Goal: Communication & Community: Connect with others

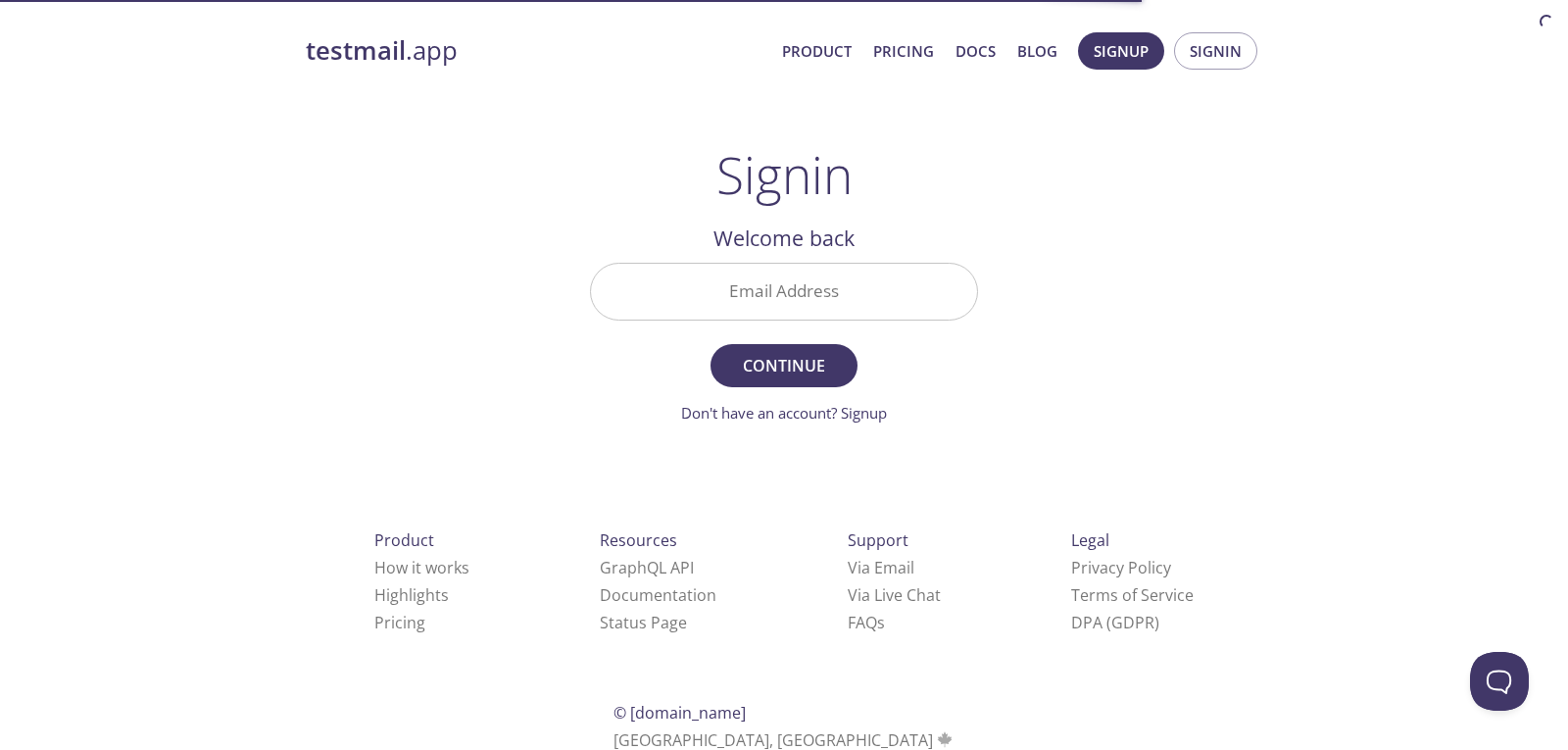
click at [746, 283] on input "Email Address" at bounding box center [784, 291] width 386 height 55
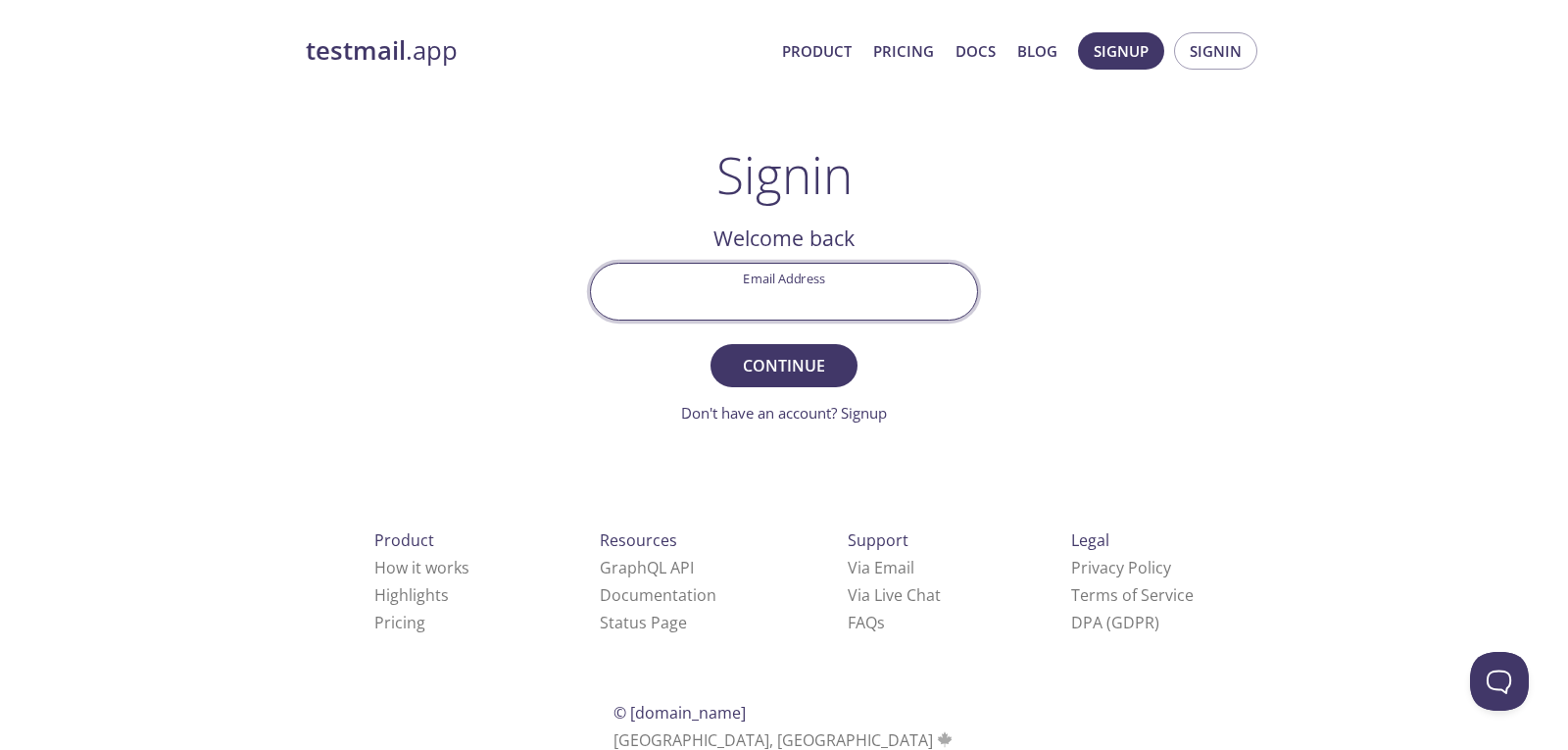
click at [775, 293] on input "Email Address" at bounding box center [784, 291] width 386 height 55
type input "[EMAIL_ADDRESS][DOMAIN_NAME]"
click at [799, 347] on button "Continue" at bounding box center [784, 366] width 147 height 44
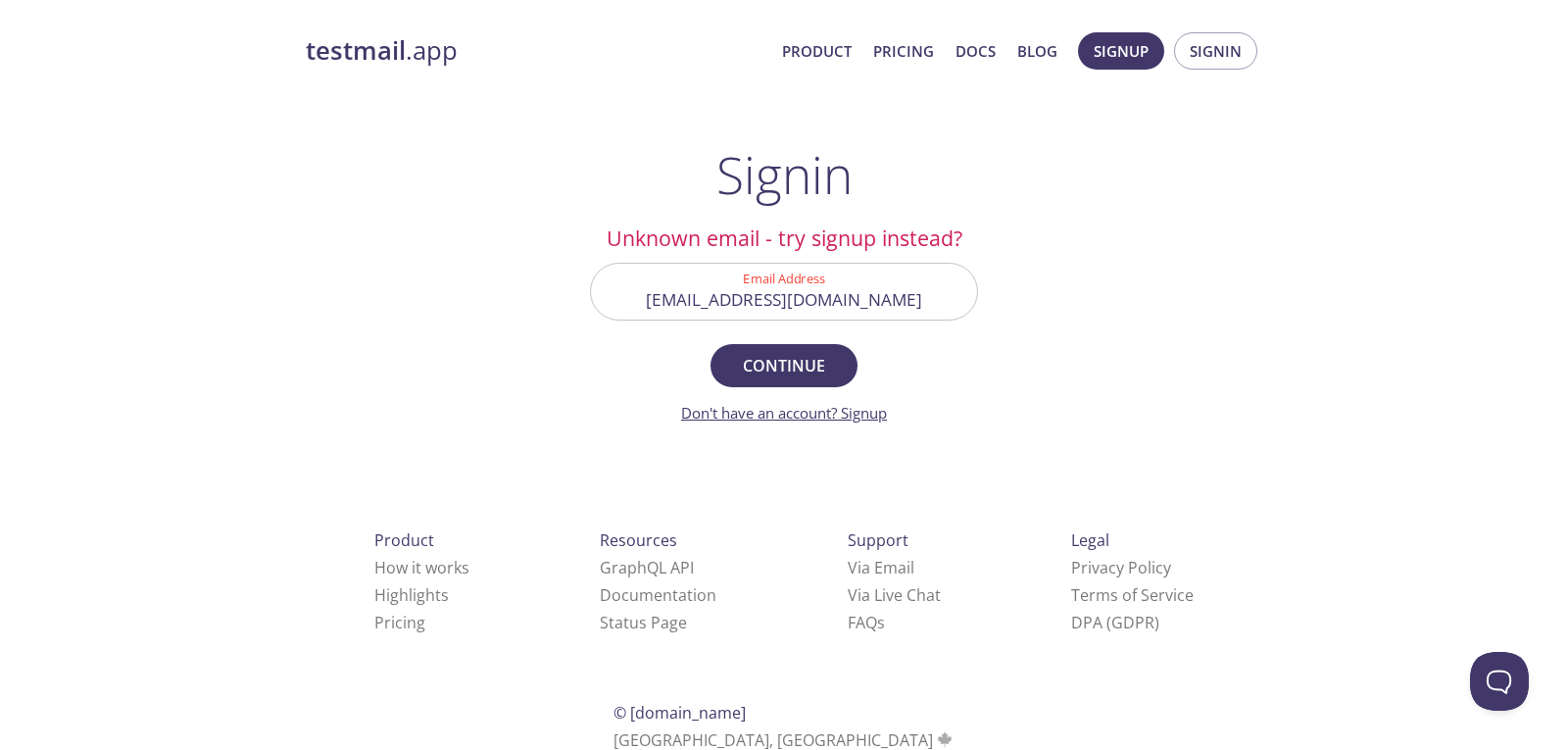
click at [815, 415] on link "Don't have an account? Signup" at bounding box center [784, 413] width 206 height 20
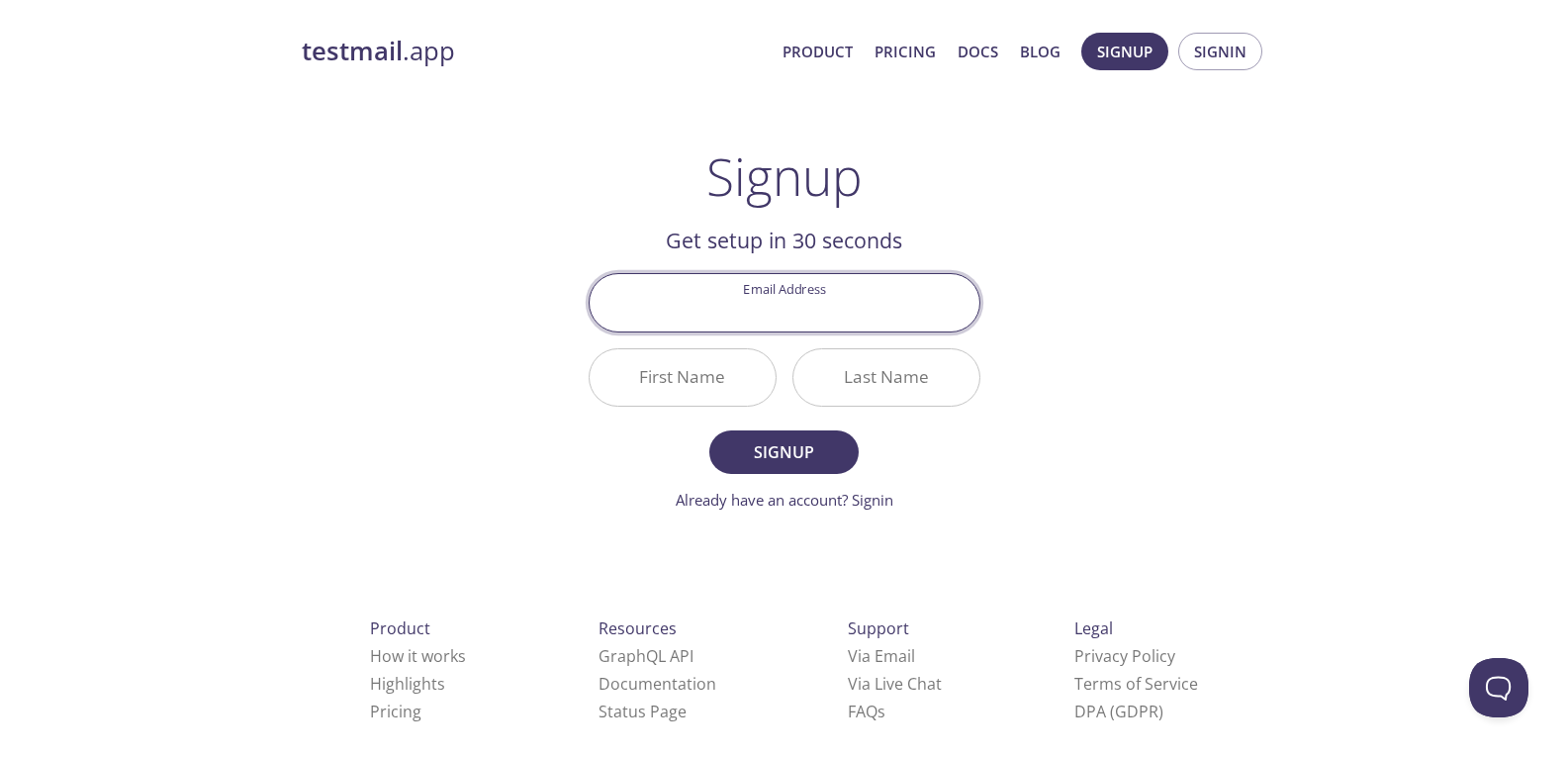
click at [791, 306] on input "Email Address" at bounding box center [784, 302] width 390 height 56
type input "[EMAIL_ADDRESS][DOMAIN_NAME]"
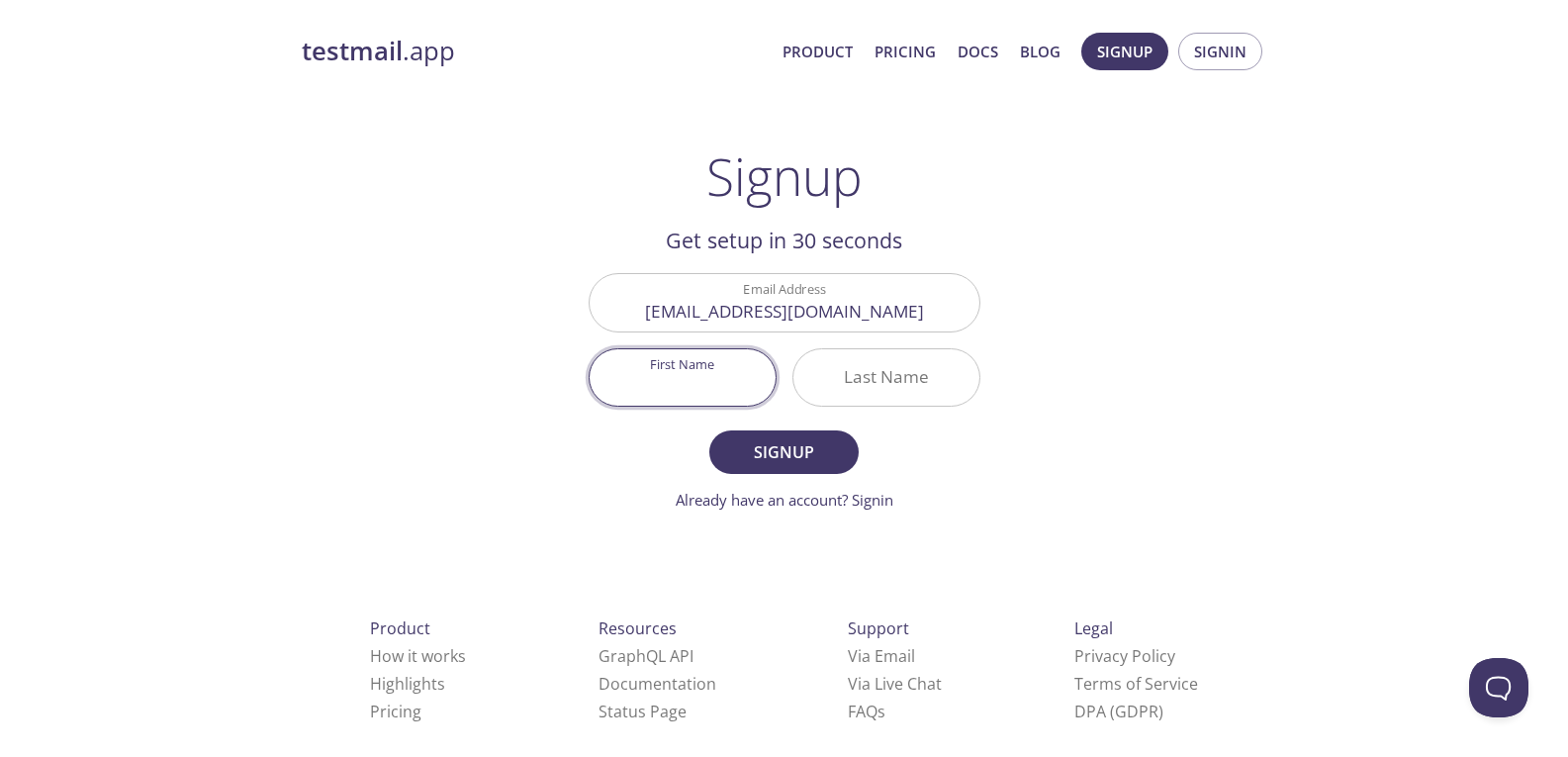
click at [679, 371] on input "First Name" at bounding box center [682, 378] width 186 height 56
type input "[PERSON_NAME]"
click at [917, 383] on input "Last Name" at bounding box center [886, 378] width 186 height 56
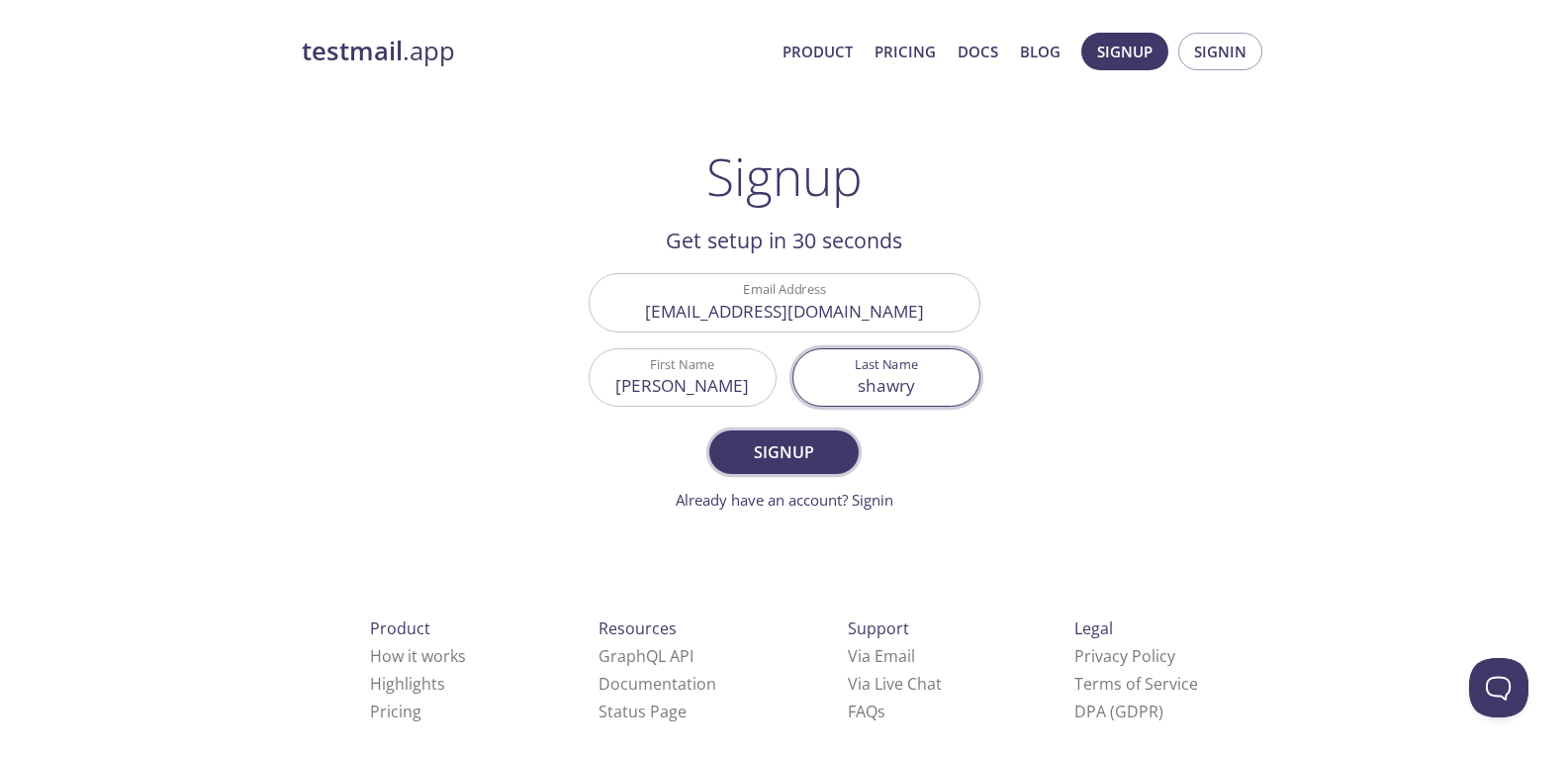
type input "shawry"
click at [826, 441] on span "Signup" at bounding box center [783, 452] width 105 height 28
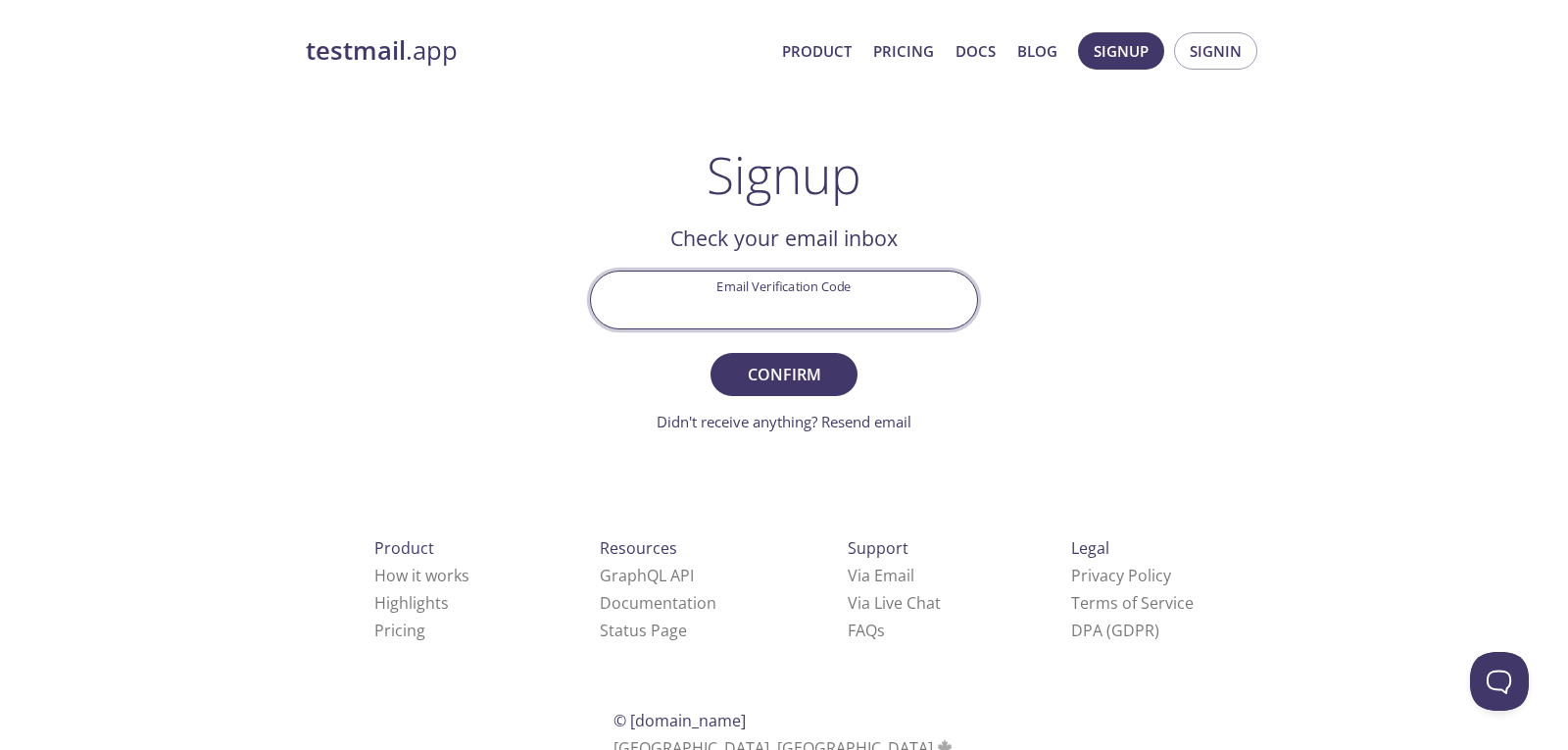
click at [794, 306] on input "Email Verification Code" at bounding box center [784, 299] width 386 height 55
paste input "6XMEZ9S"
type input "6XMEZ9S"
click at [789, 367] on span "Confirm" at bounding box center [784, 374] width 104 height 28
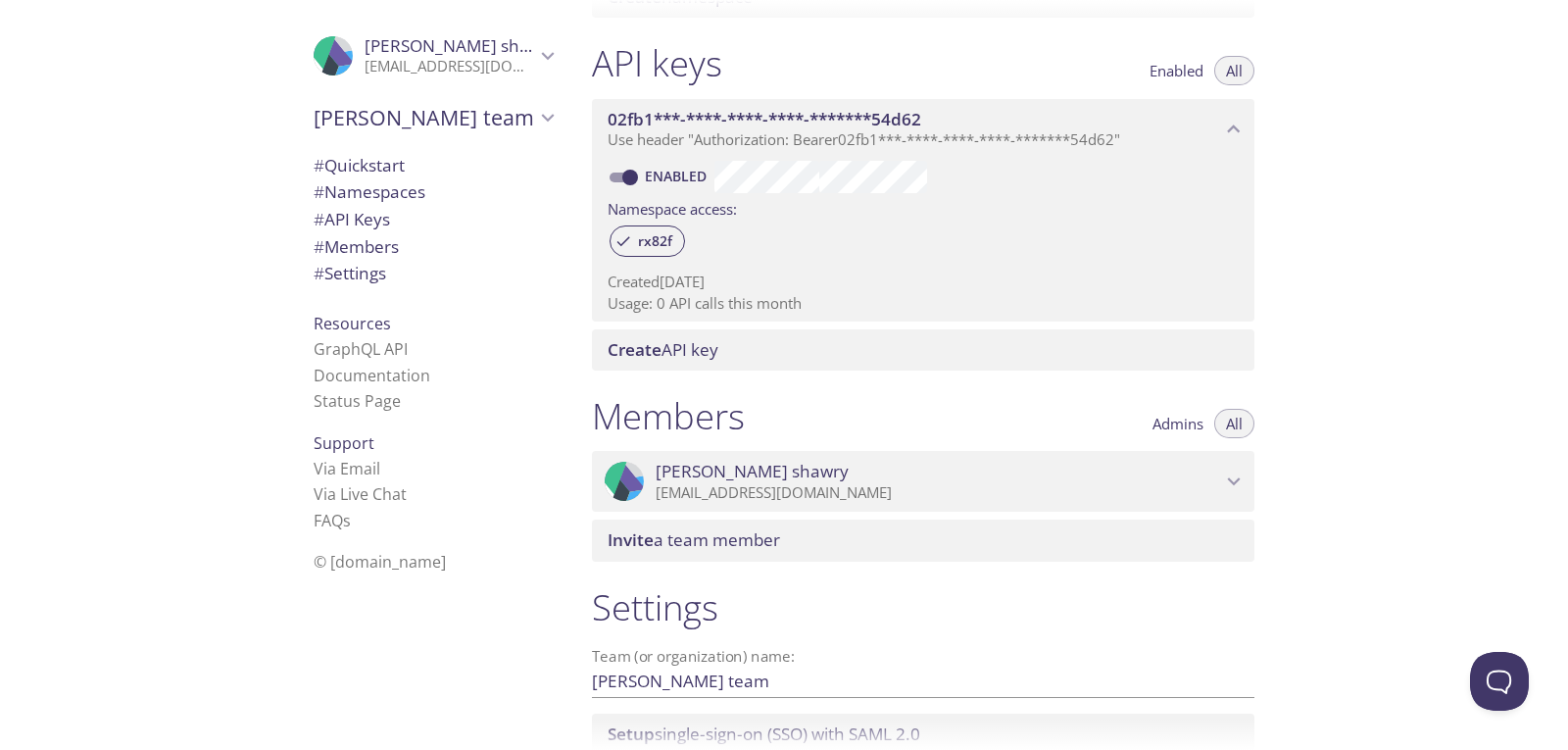
scroll to position [490, 0]
click at [641, 540] on span "Invite" at bounding box center [630, 537] width 46 height 23
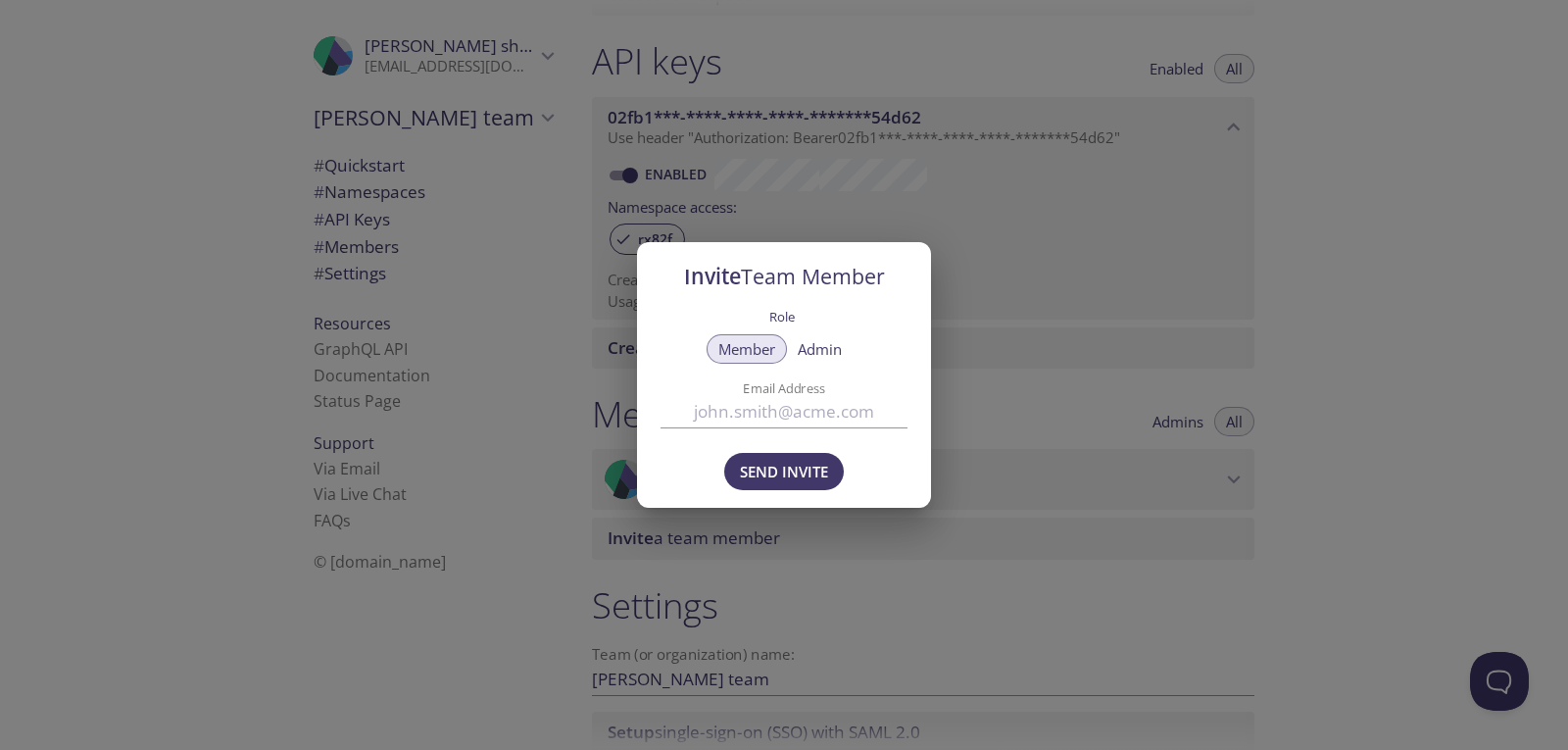
click at [767, 418] on input "Email Address" at bounding box center [784, 412] width 247 height 33
type input "[EMAIL_ADDRESS][DOMAIN_NAME]"
click at [771, 463] on span "Send Invite" at bounding box center [784, 472] width 88 height 26
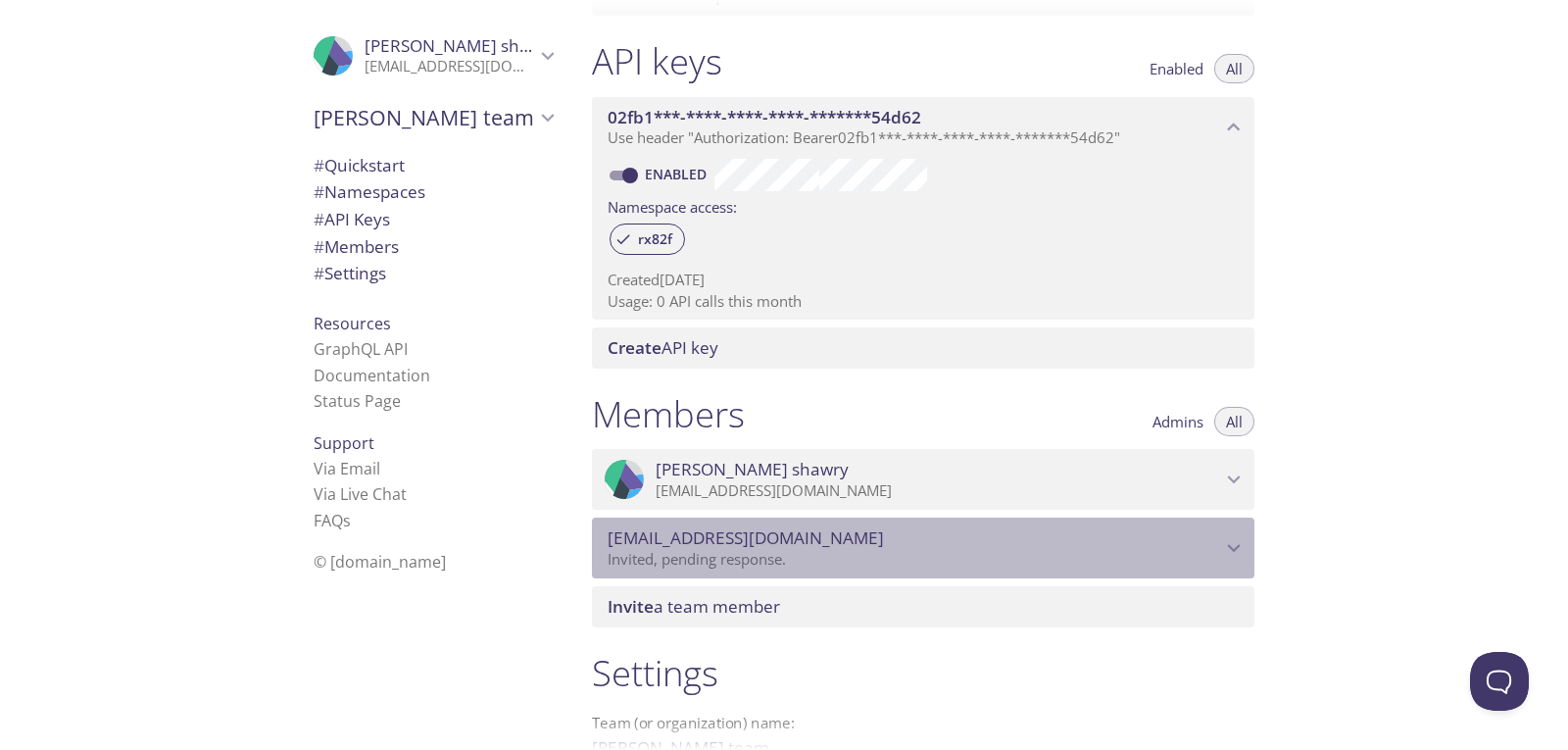
click at [1229, 556] on icon "mmansour_42@yahoo.com" at bounding box center [1234, 548] width 26 height 26
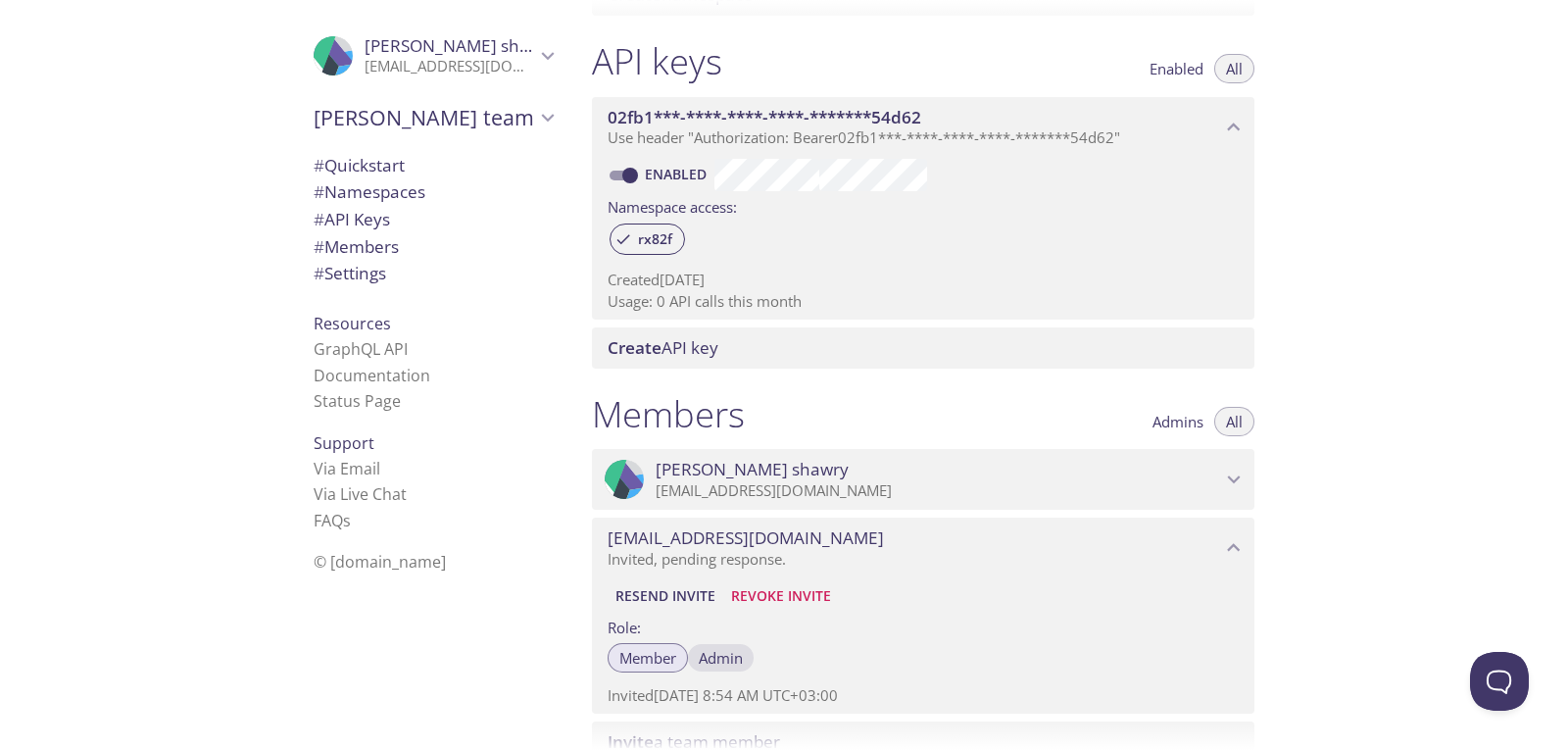
click at [713, 658] on span "Admin" at bounding box center [720, 658] width 45 height 0
drag, startPoint x: 1522, startPoint y: 482, endPoint x: 1510, endPoint y: 521, distance: 40.8
click at [1510, 521] on div "Quickstart Send a test email to [EMAIL_ADDRESS][DOMAIN_NAME] and then click her…" at bounding box center [1071, 375] width 991 height 750
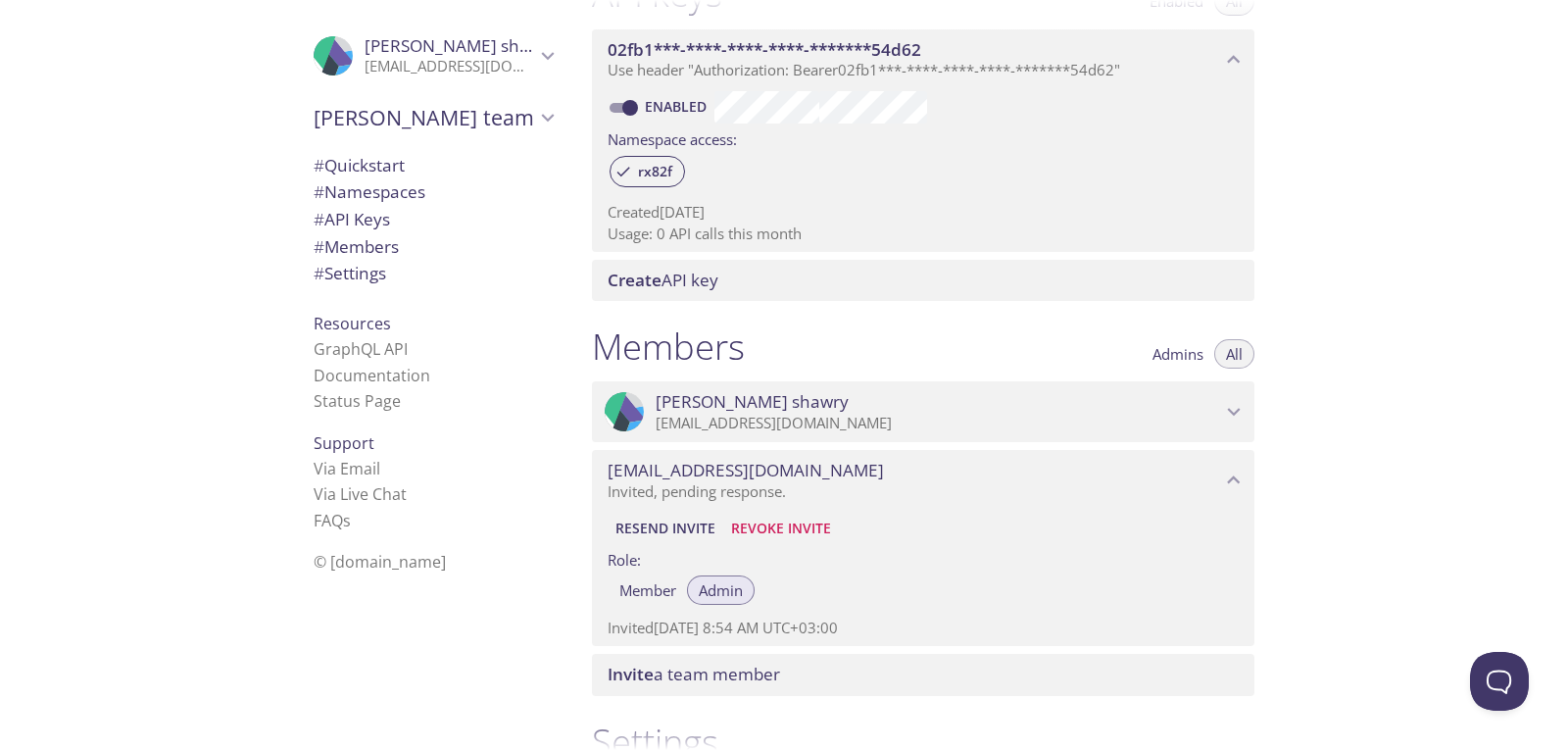
scroll to position [568, 0]
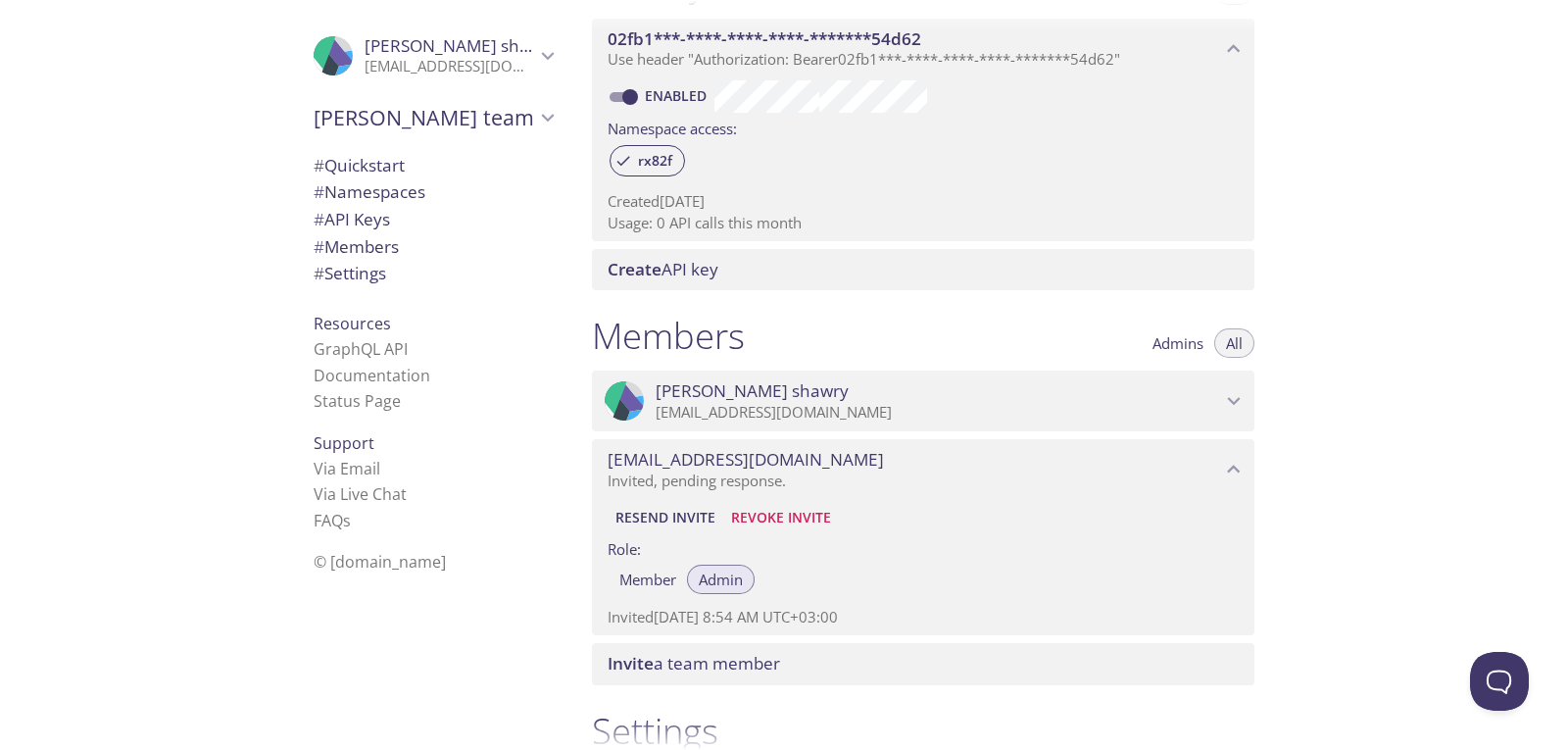
click at [650, 579] on span "Member" at bounding box center [647, 579] width 56 height 0
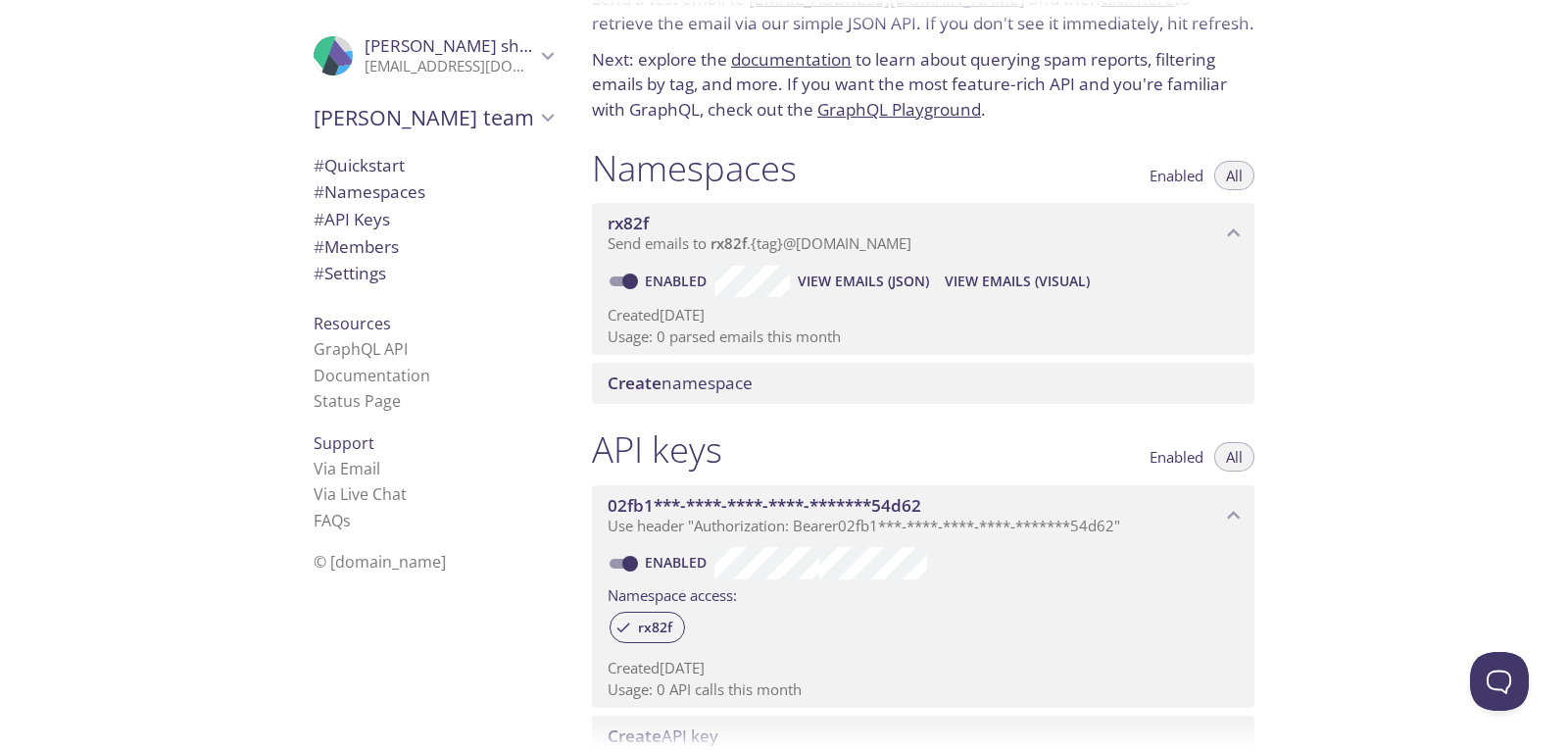
scroll to position [0, 0]
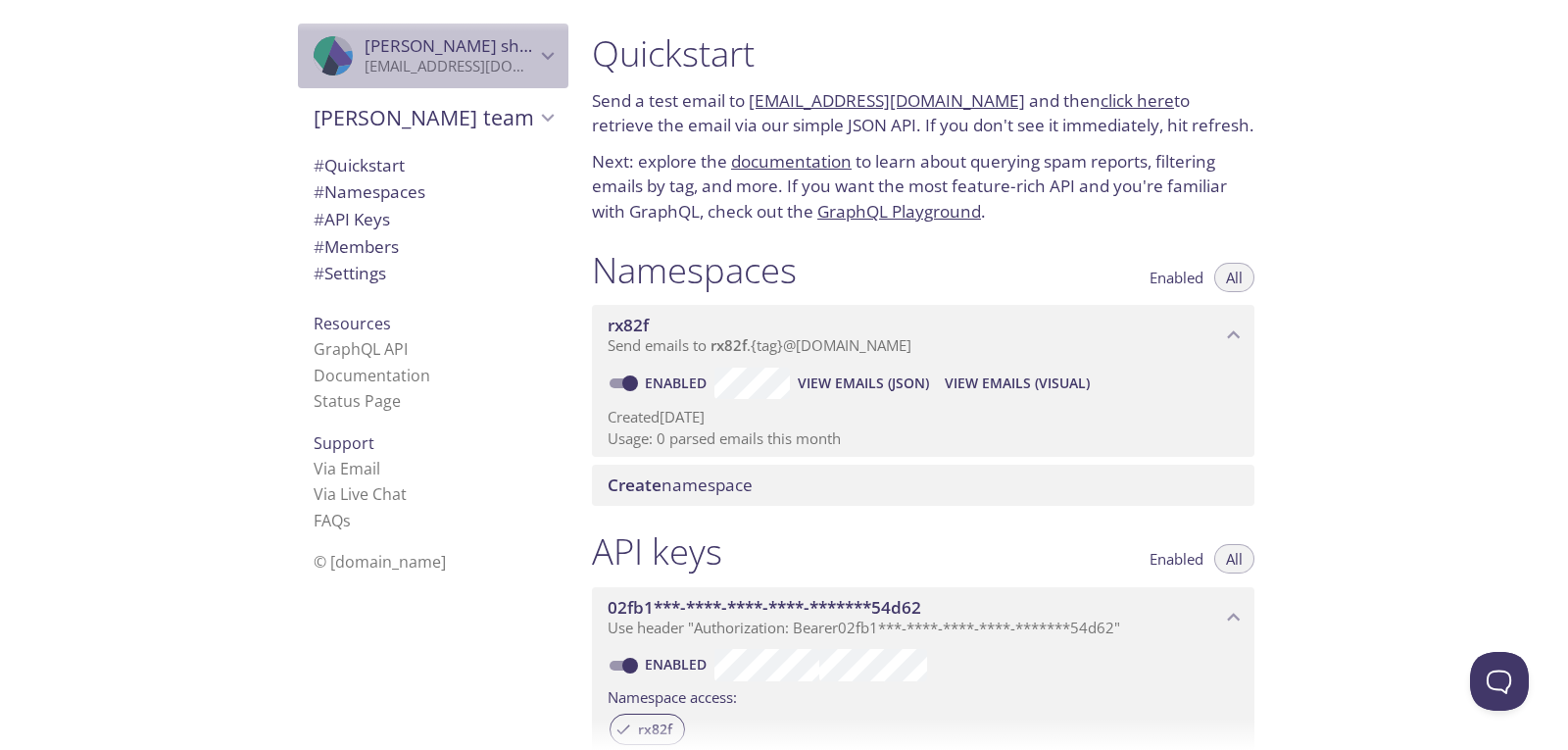
click at [535, 62] on icon "Ahmed shawry" at bounding box center [548, 56] width 26 height 26
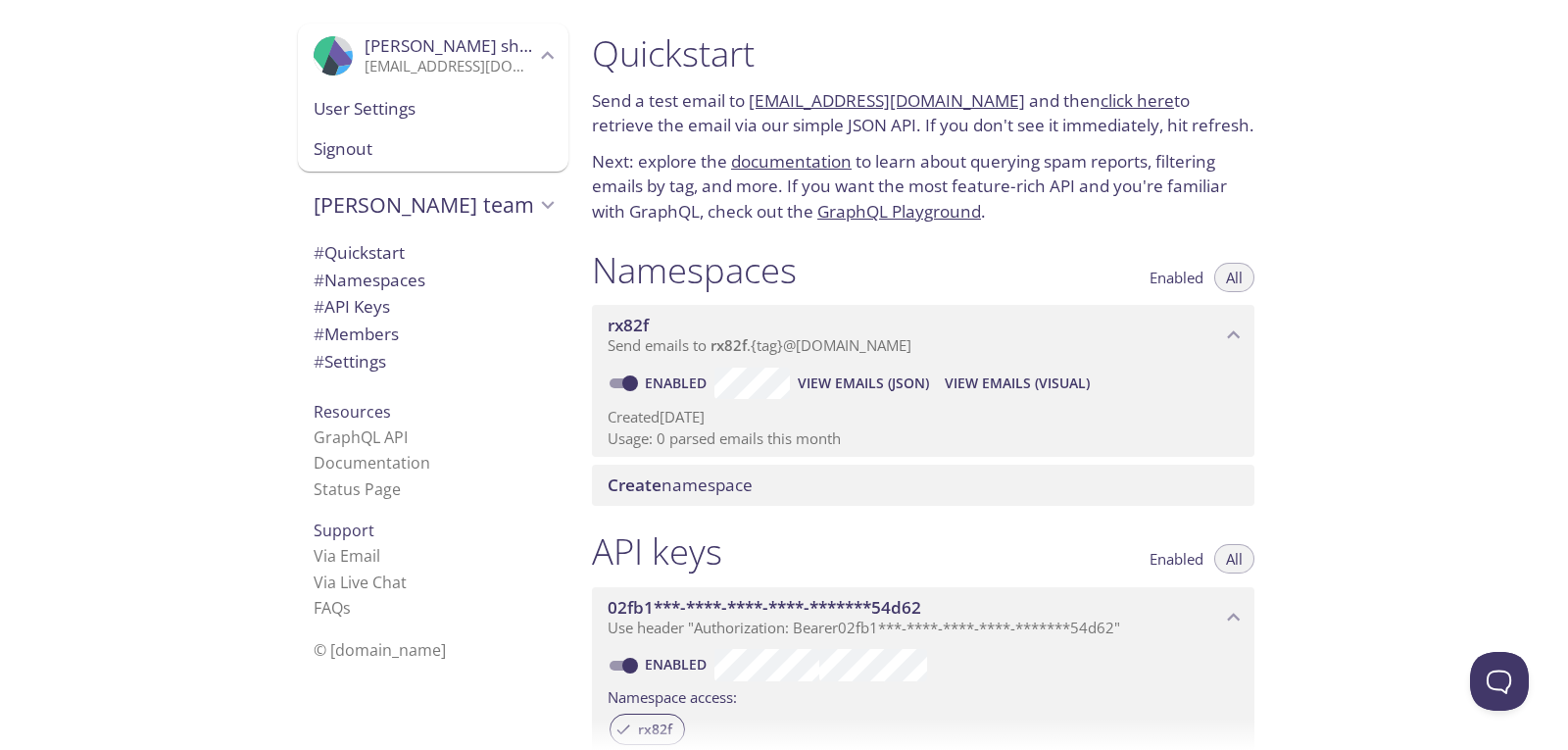
click at [401, 109] on span "User Settings" at bounding box center [433, 109] width 239 height 26
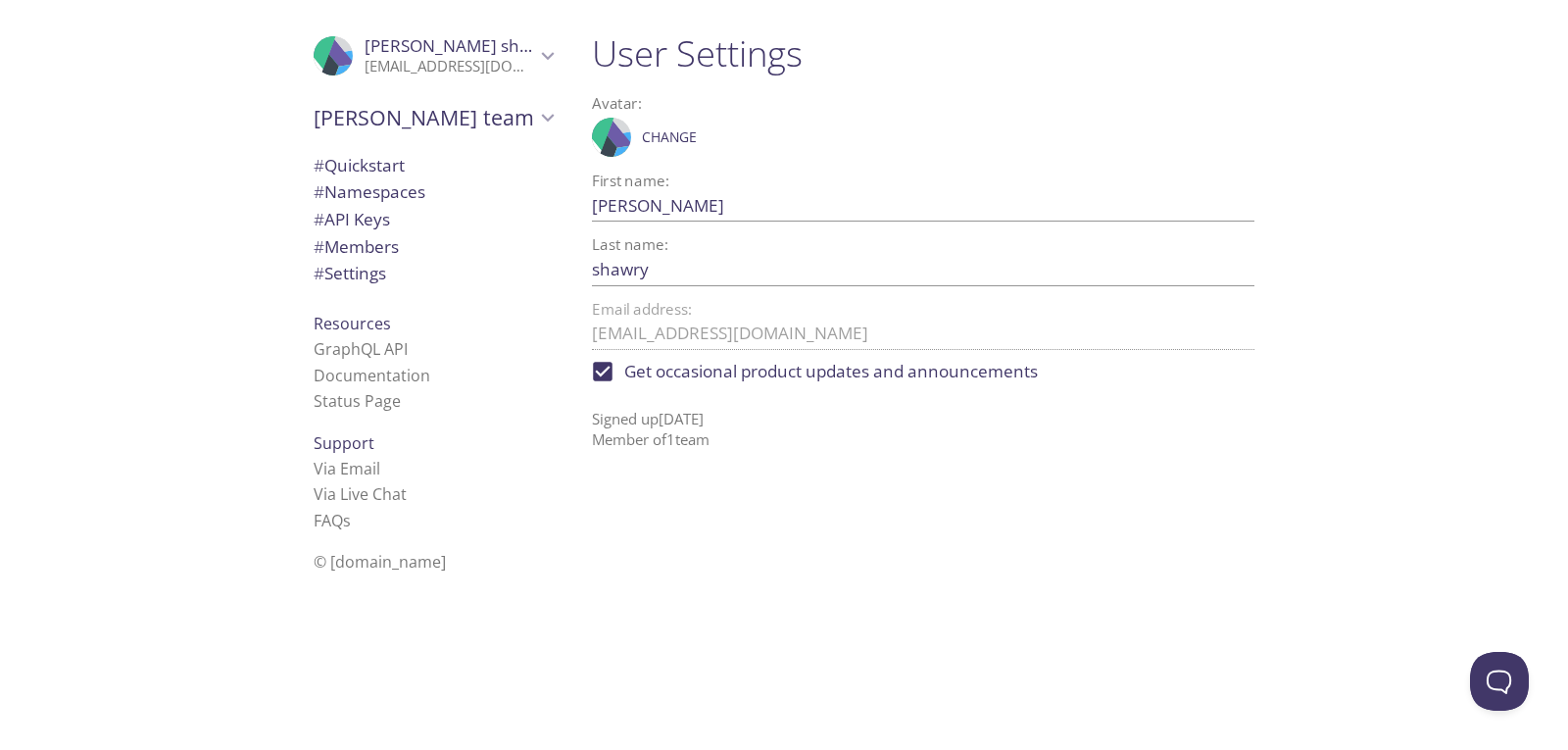
click at [390, 245] on span "# Members" at bounding box center [433, 247] width 239 height 26
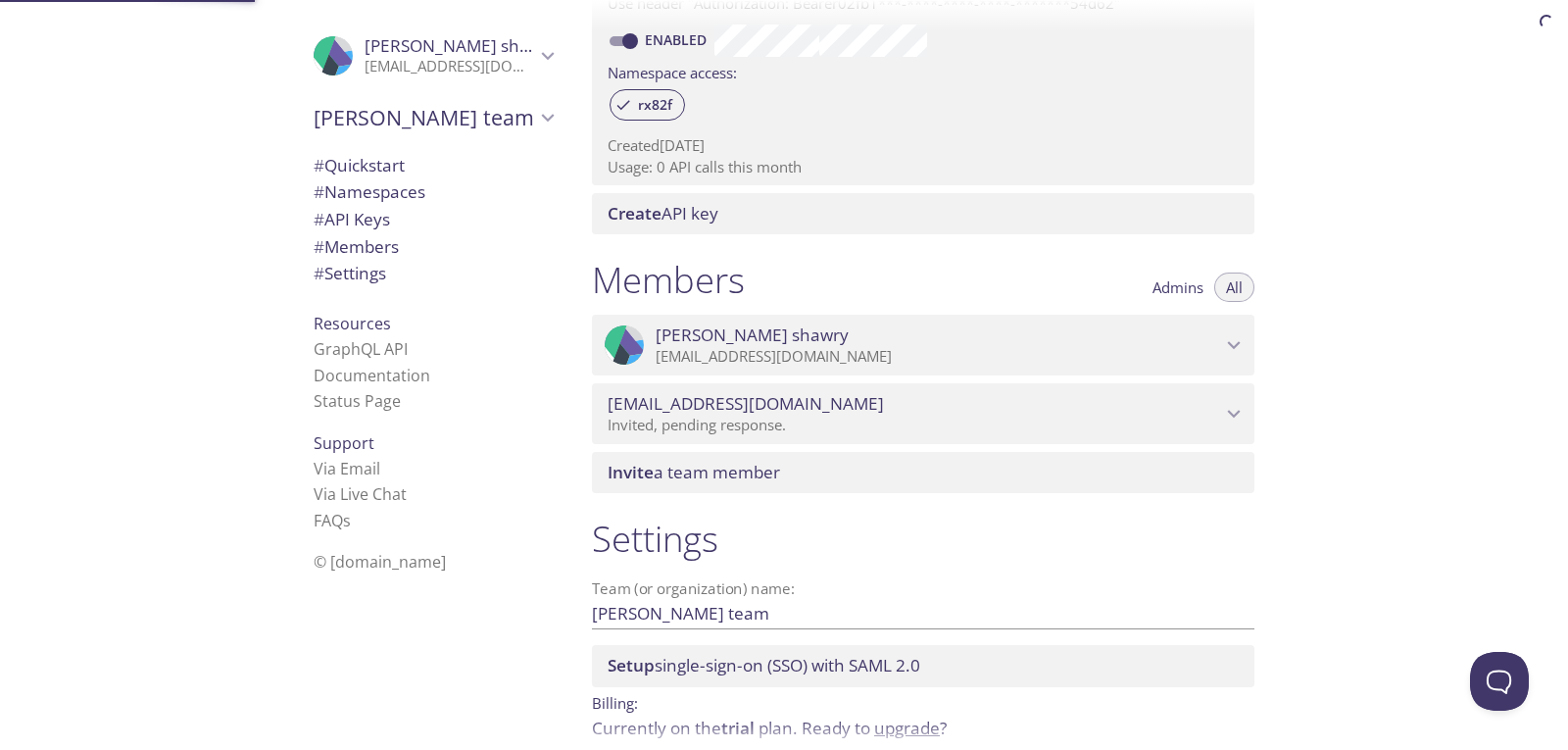
scroll to position [712, 0]
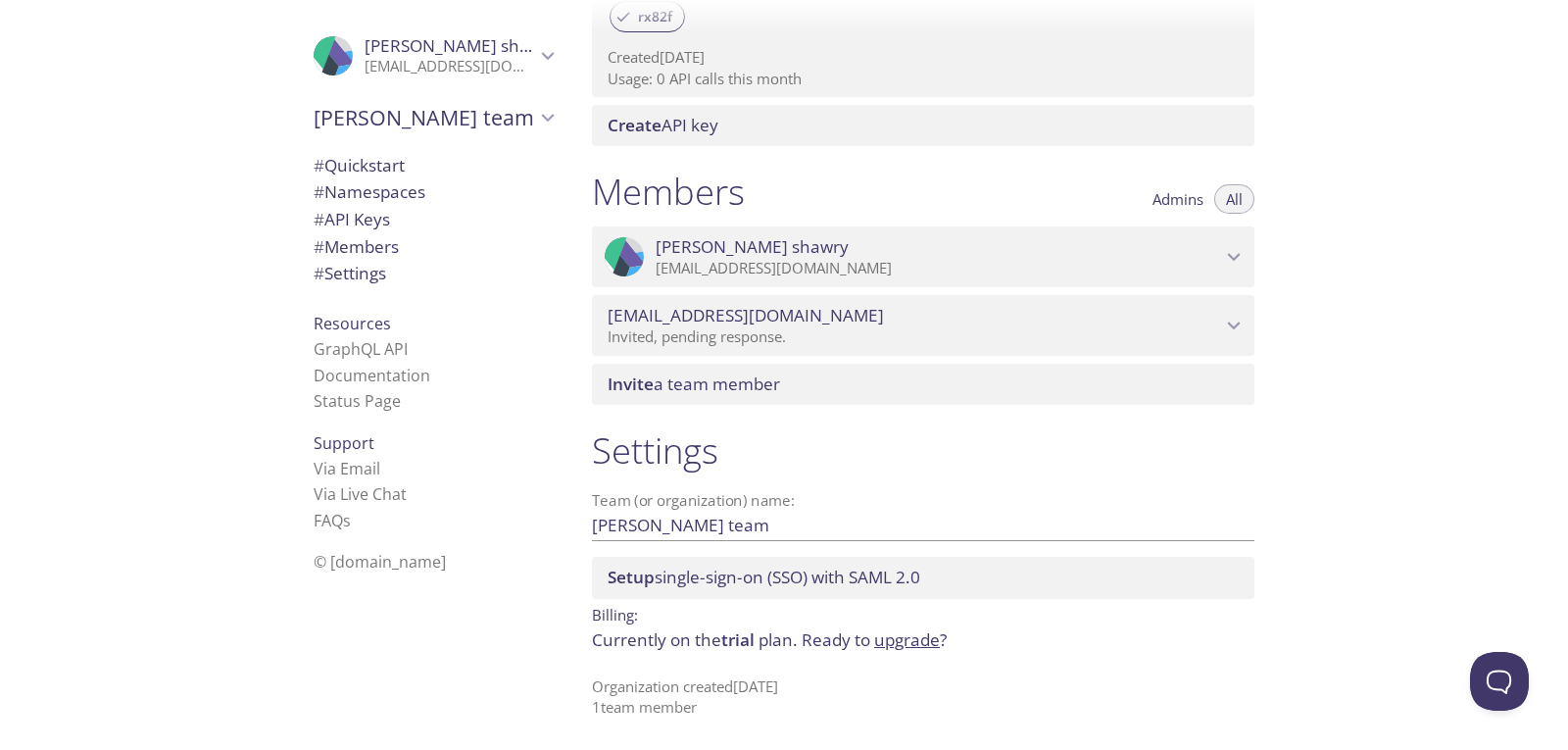
click at [864, 328] on p "Invited, pending response." at bounding box center [914, 337] width 613 height 20
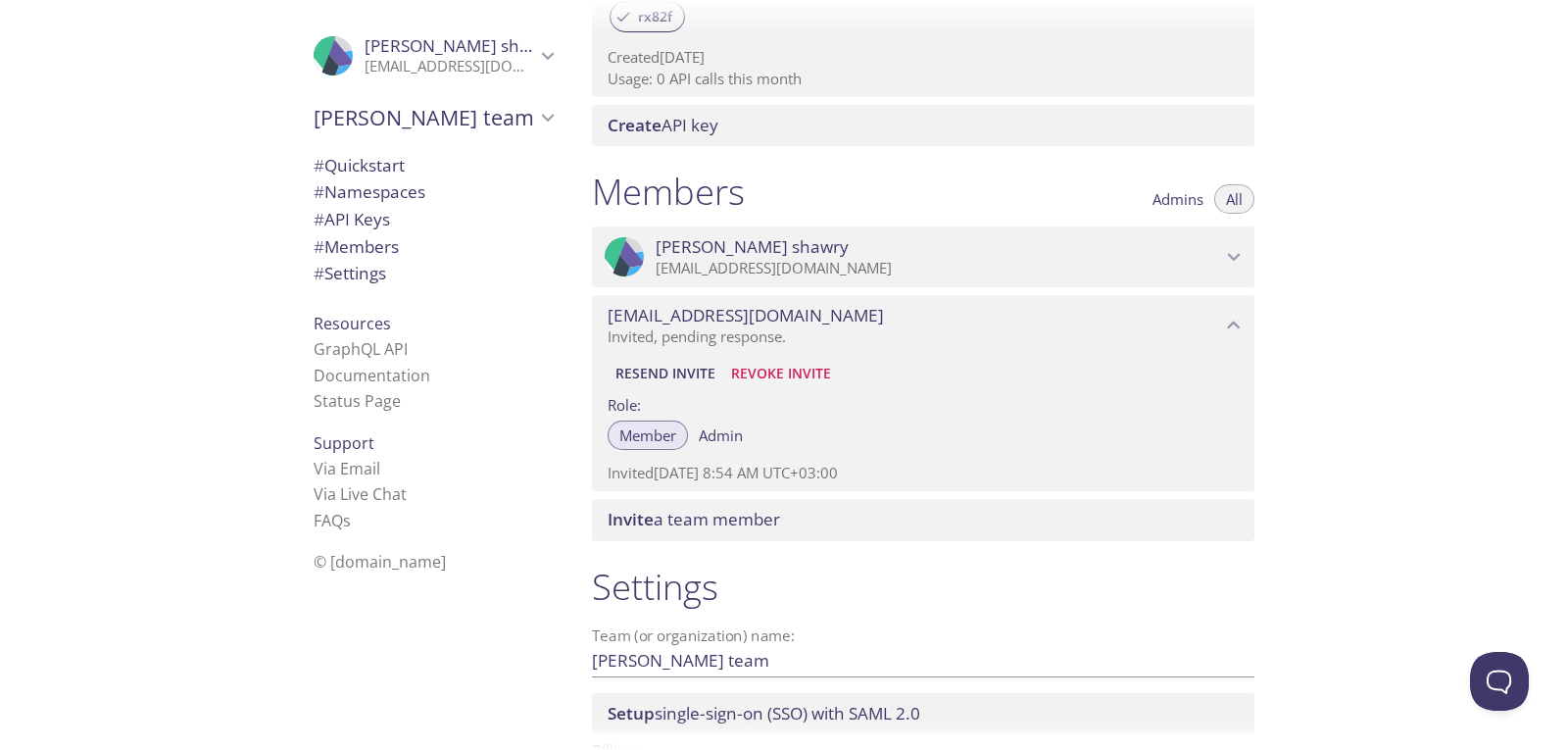
click at [705, 328] on p "Invited, pending response." at bounding box center [914, 337] width 613 height 20
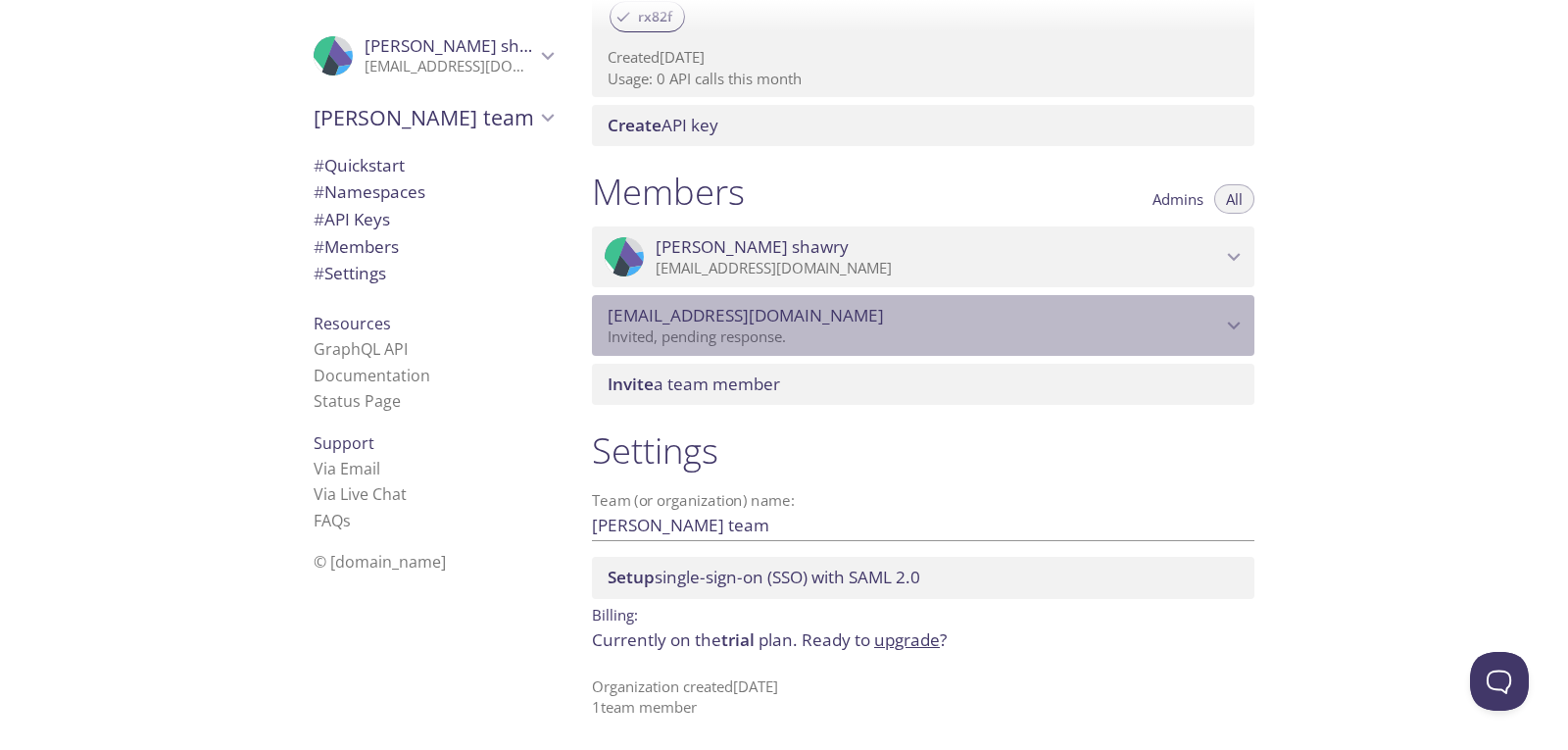
click at [684, 328] on p "Invited, pending response." at bounding box center [914, 337] width 613 height 20
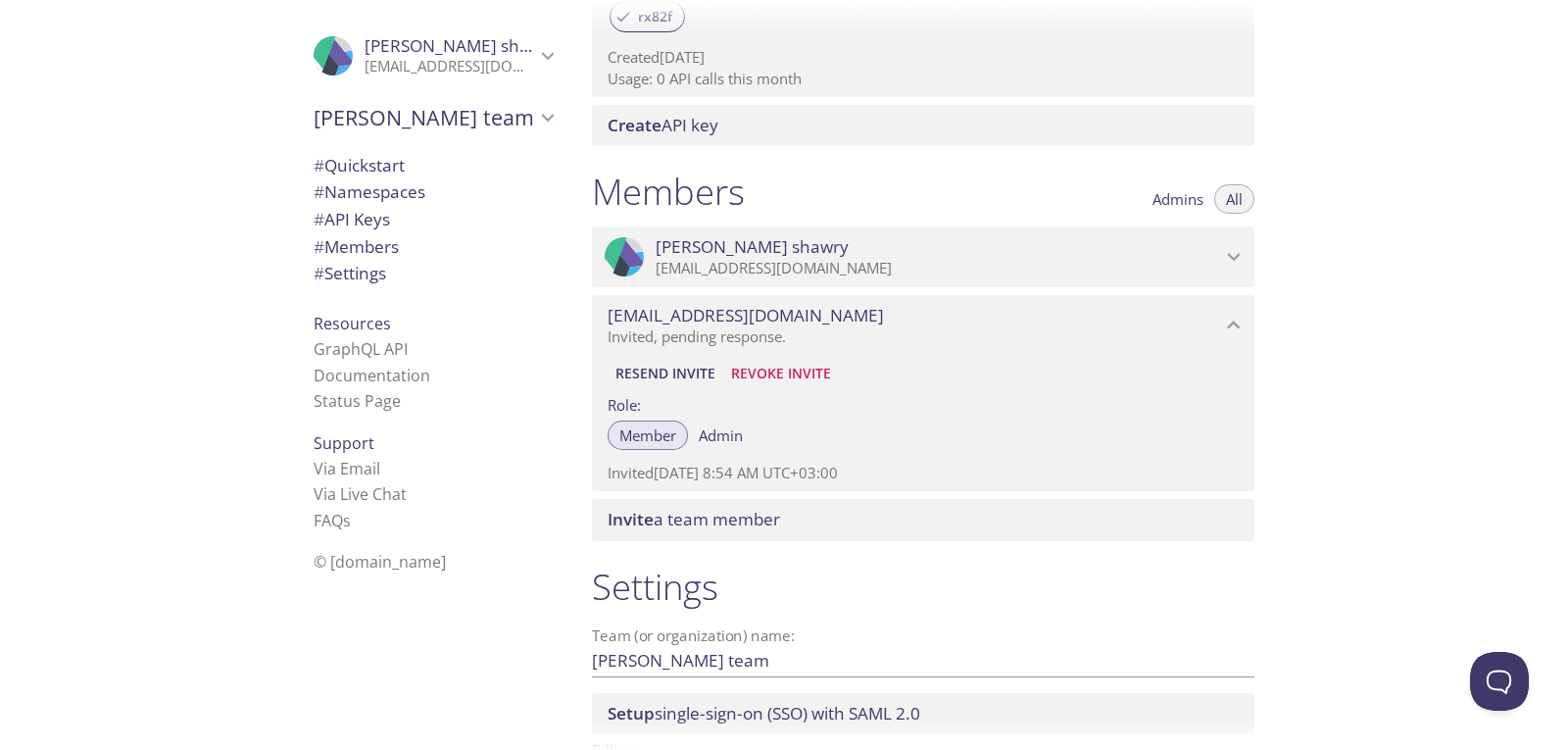
click at [680, 374] on span "Resend Invite" at bounding box center [665, 373] width 100 height 24
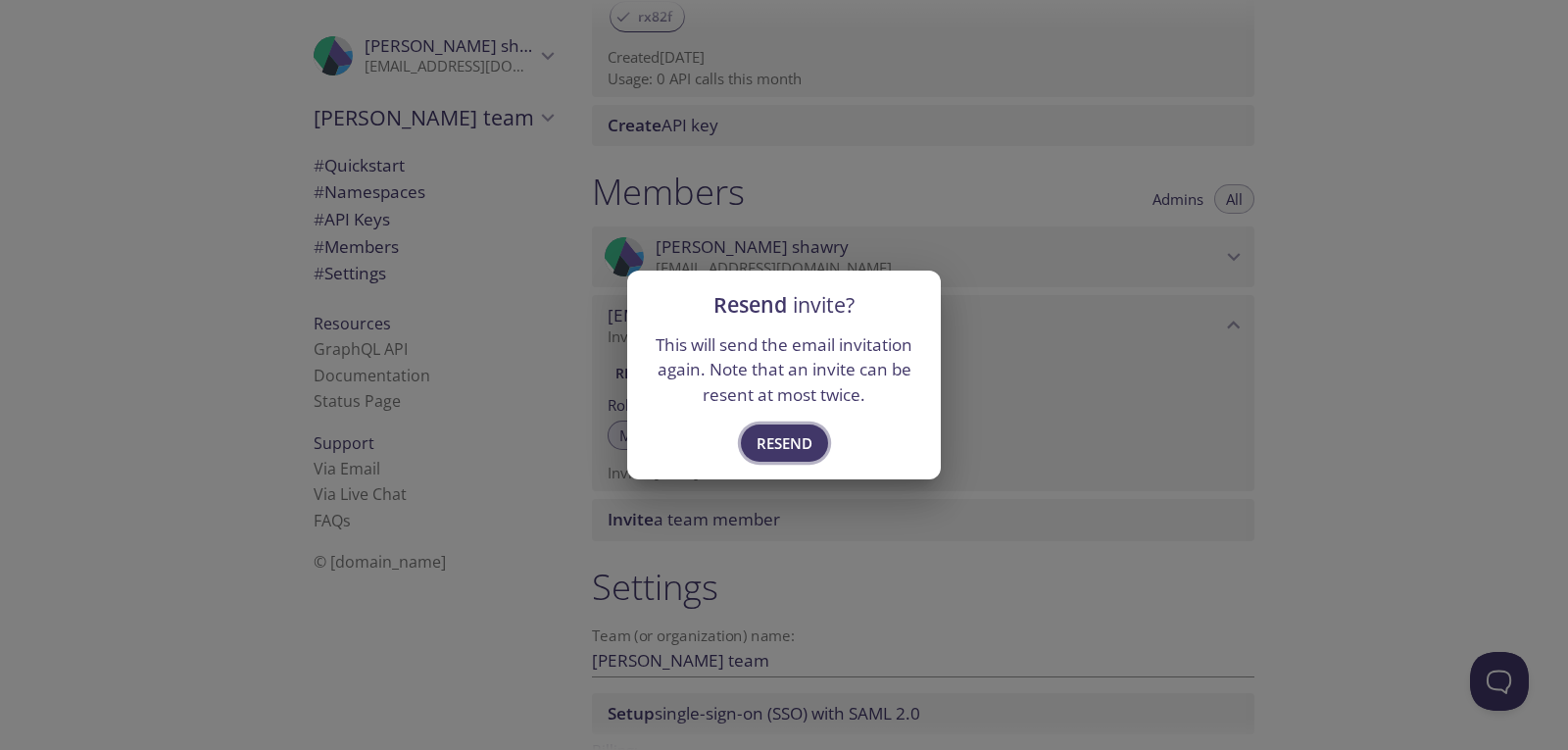
click at [778, 437] on span "Resend" at bounding box center [784, 443] width 55 height 26
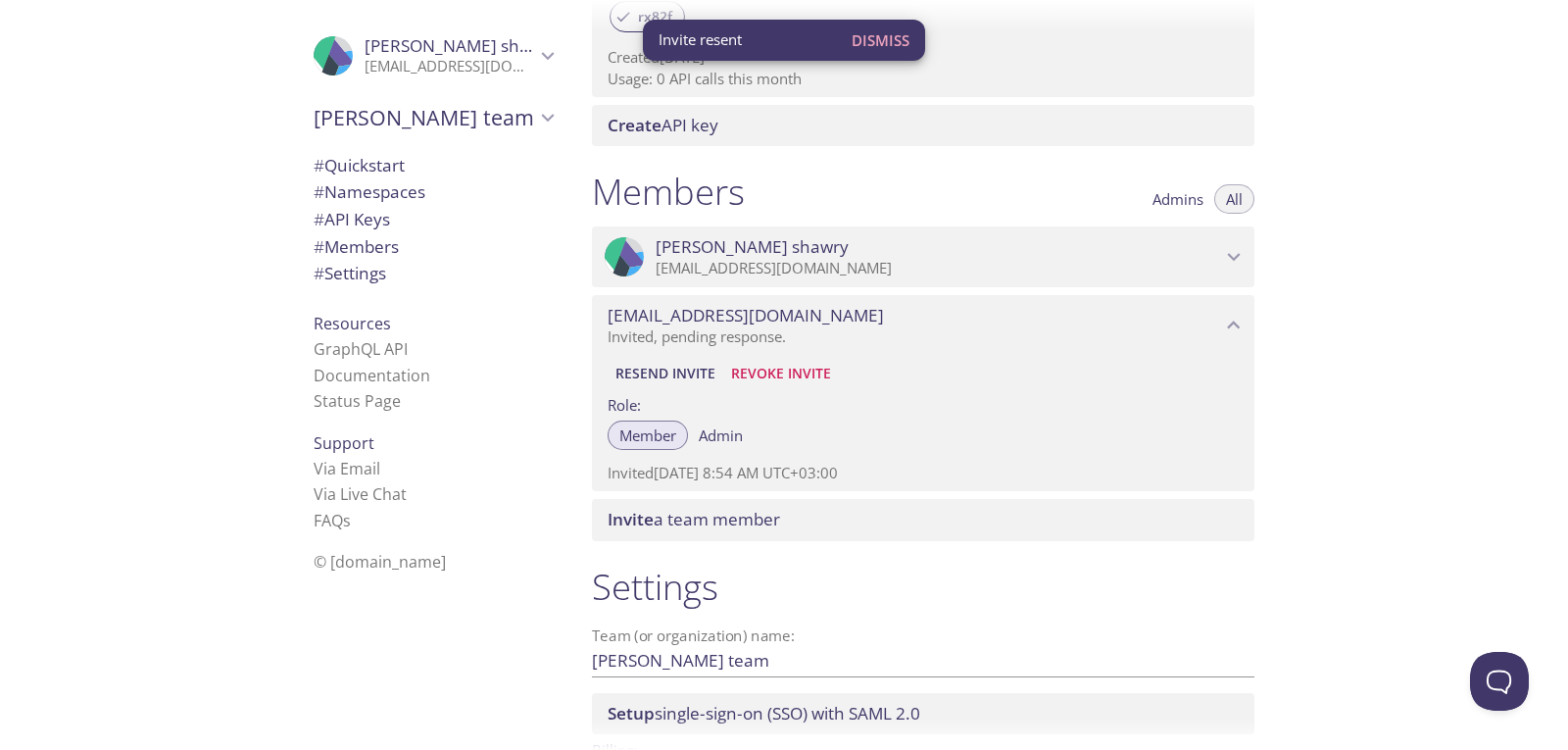
click at [720, 49] on span "Invite resent" at bounding box center [700, 40] width 83 height 21
click at [1225, 269] on icon "Ahmed shawry" at bounding box center [1234, 257] width 26 height 26
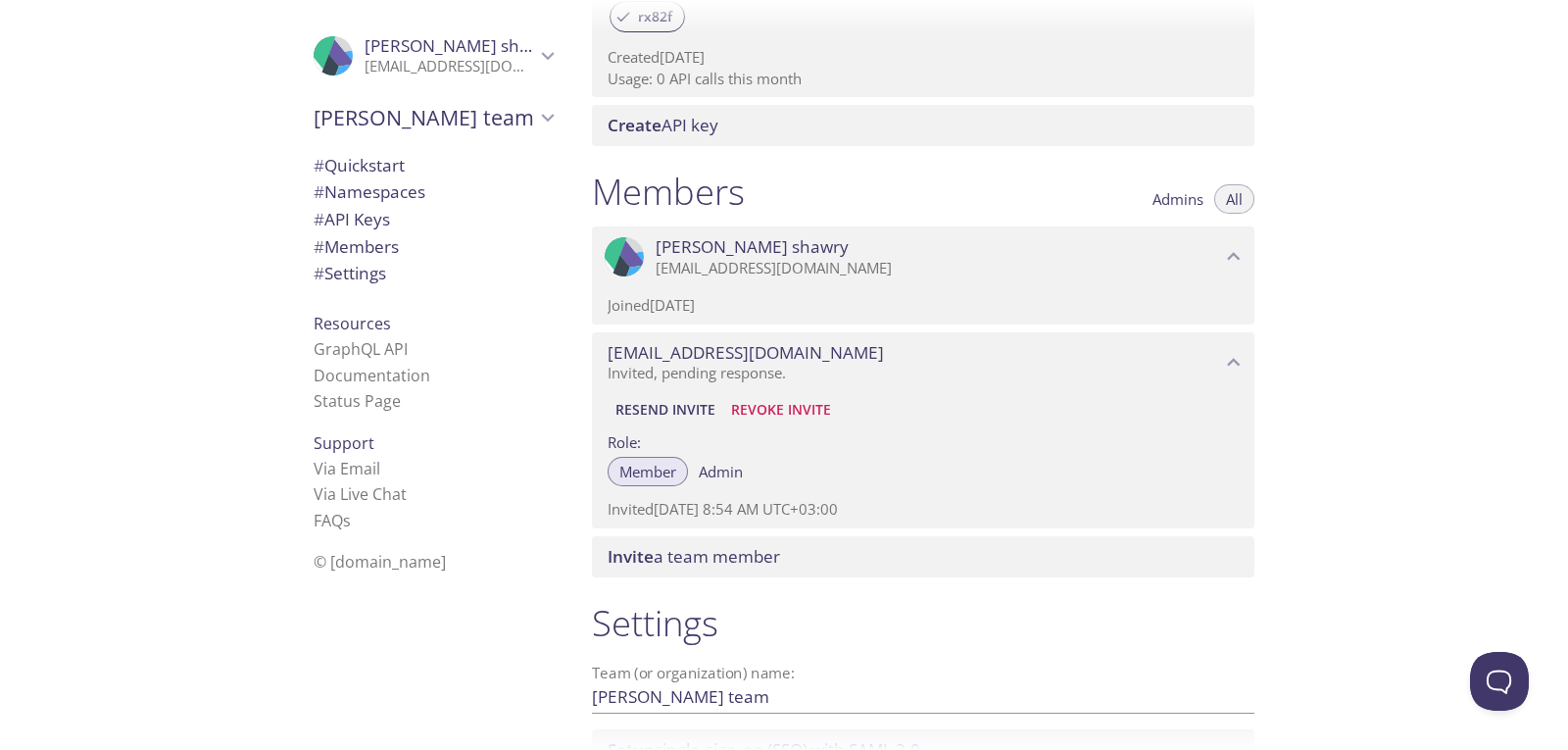
scroll to position [666, 0]
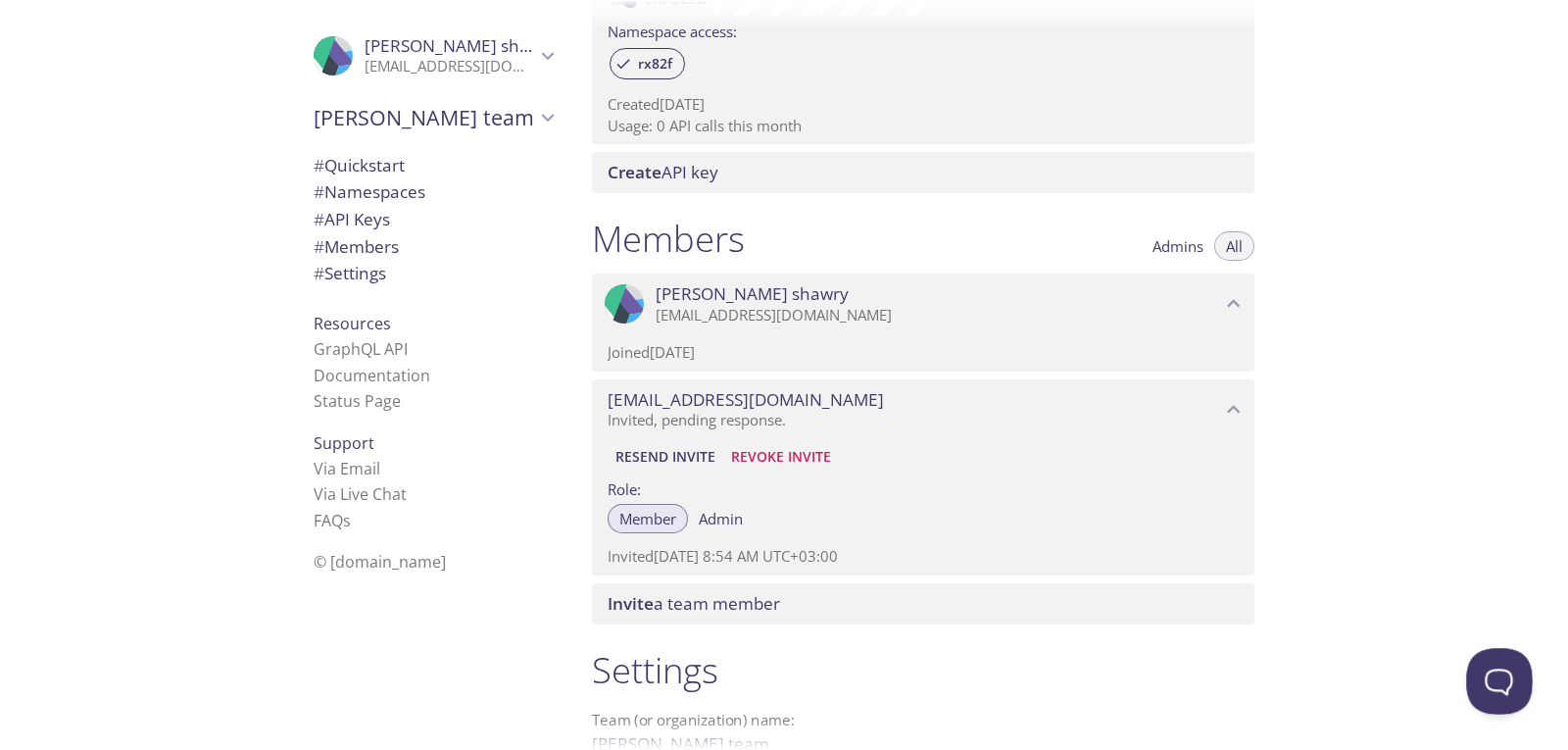
click at [1486, 696] on button "Open Beacon popover" at bounding box center [1495, 677] width 58 height 58
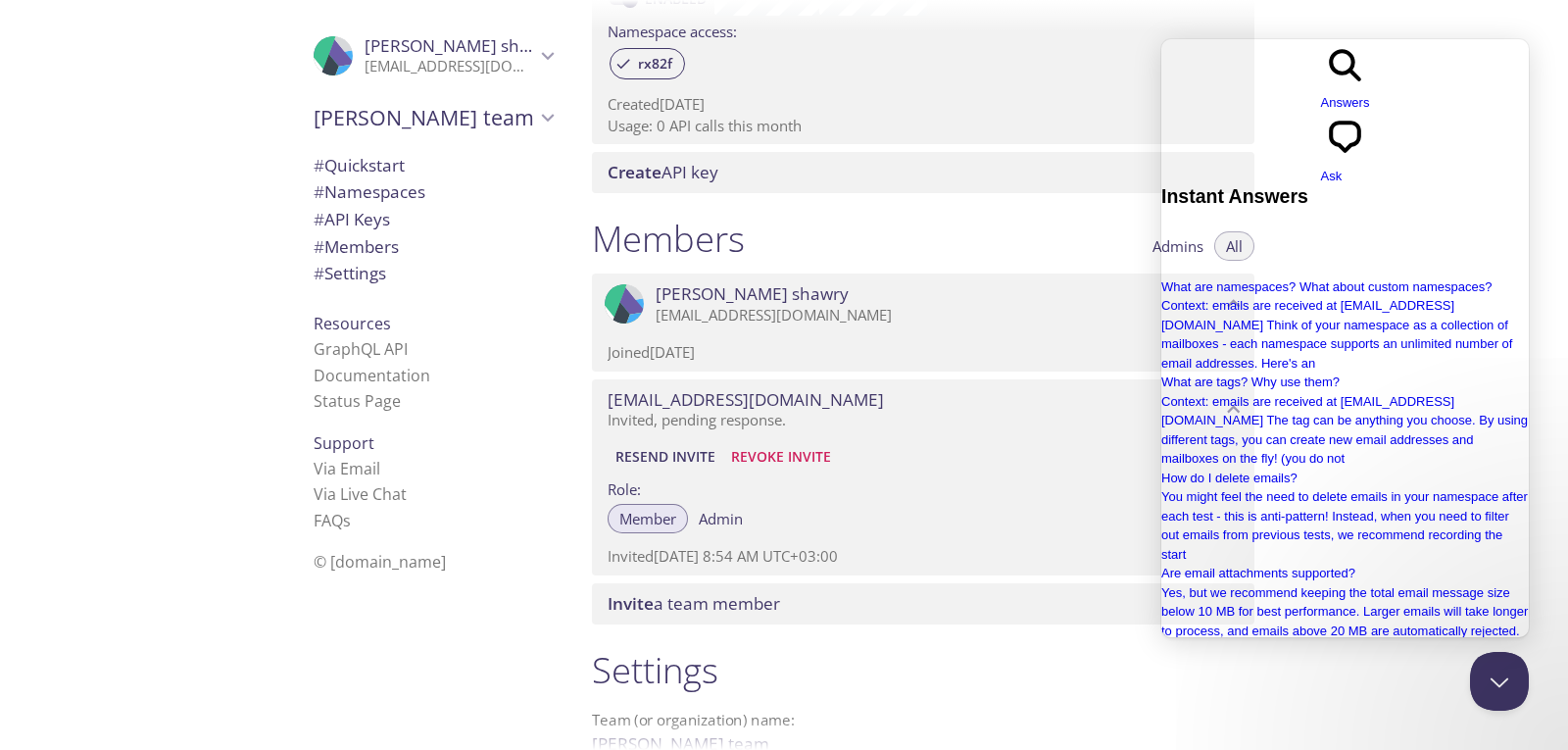
scroll to position [245, 0]
click at [1370, 150] on span "chat-square" at bounding box center [1345, 157] width 49 height 15
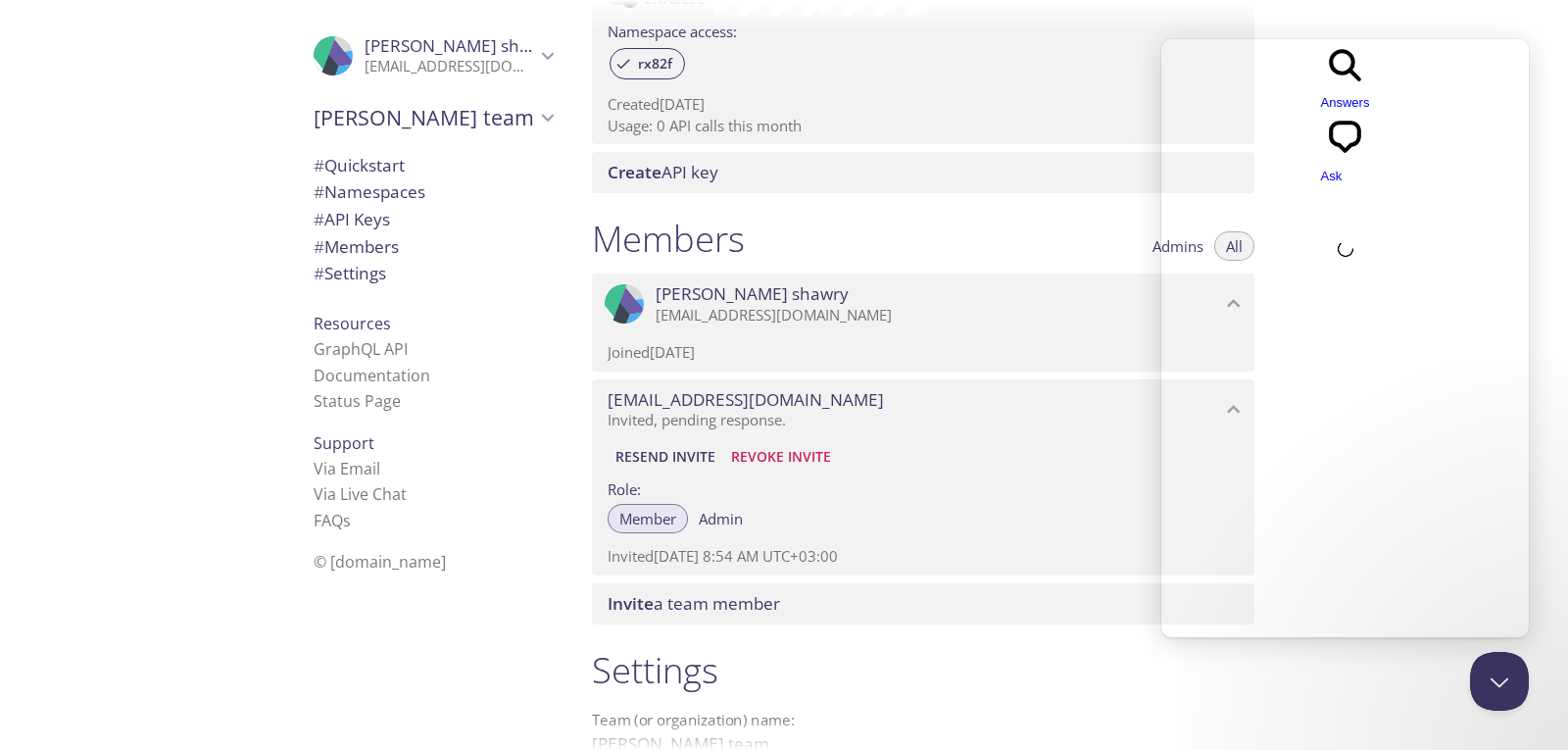
scroll to position [0, 0]
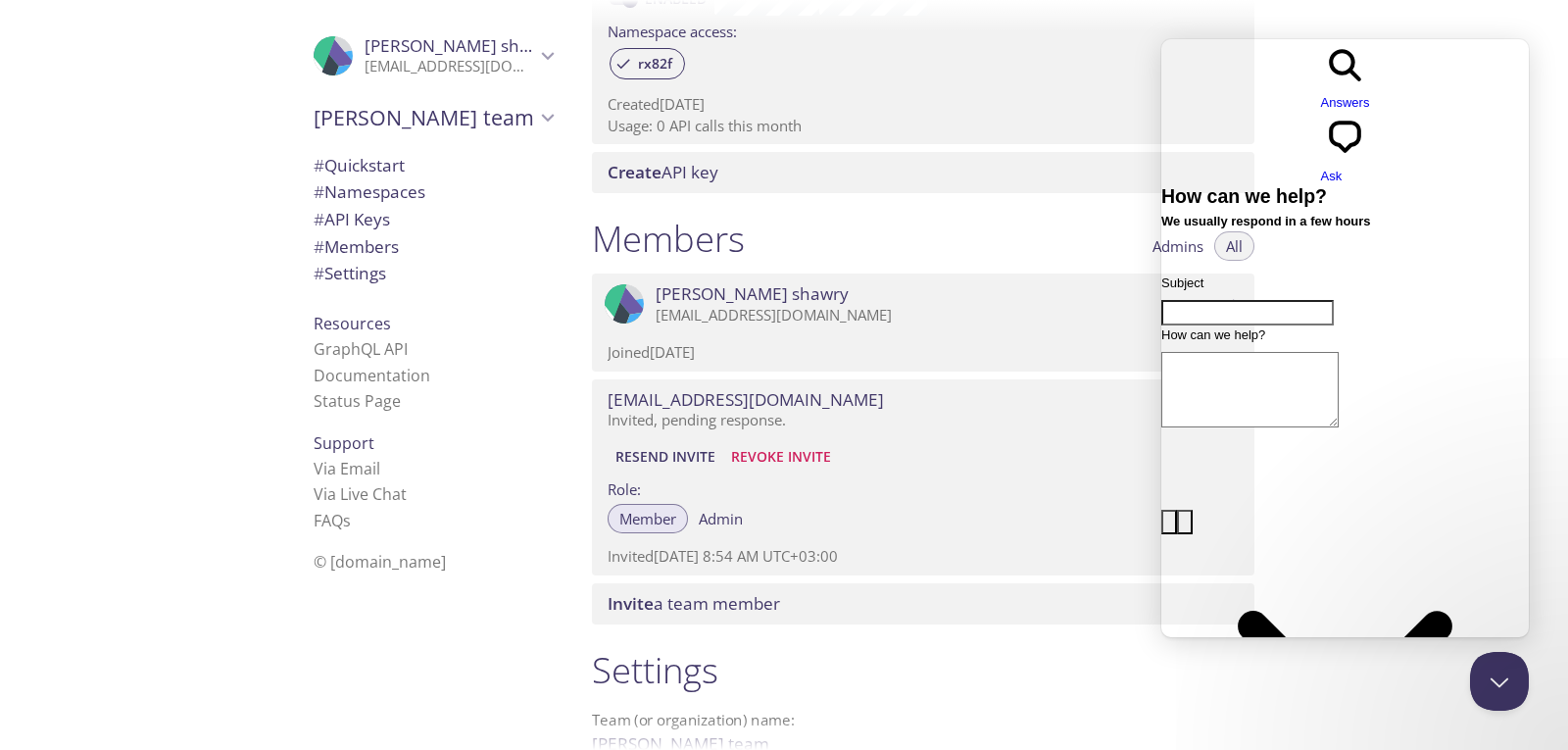
click at [1321, 95] on span "Answers" at bounding box center [1345, 102] width 49 height 15
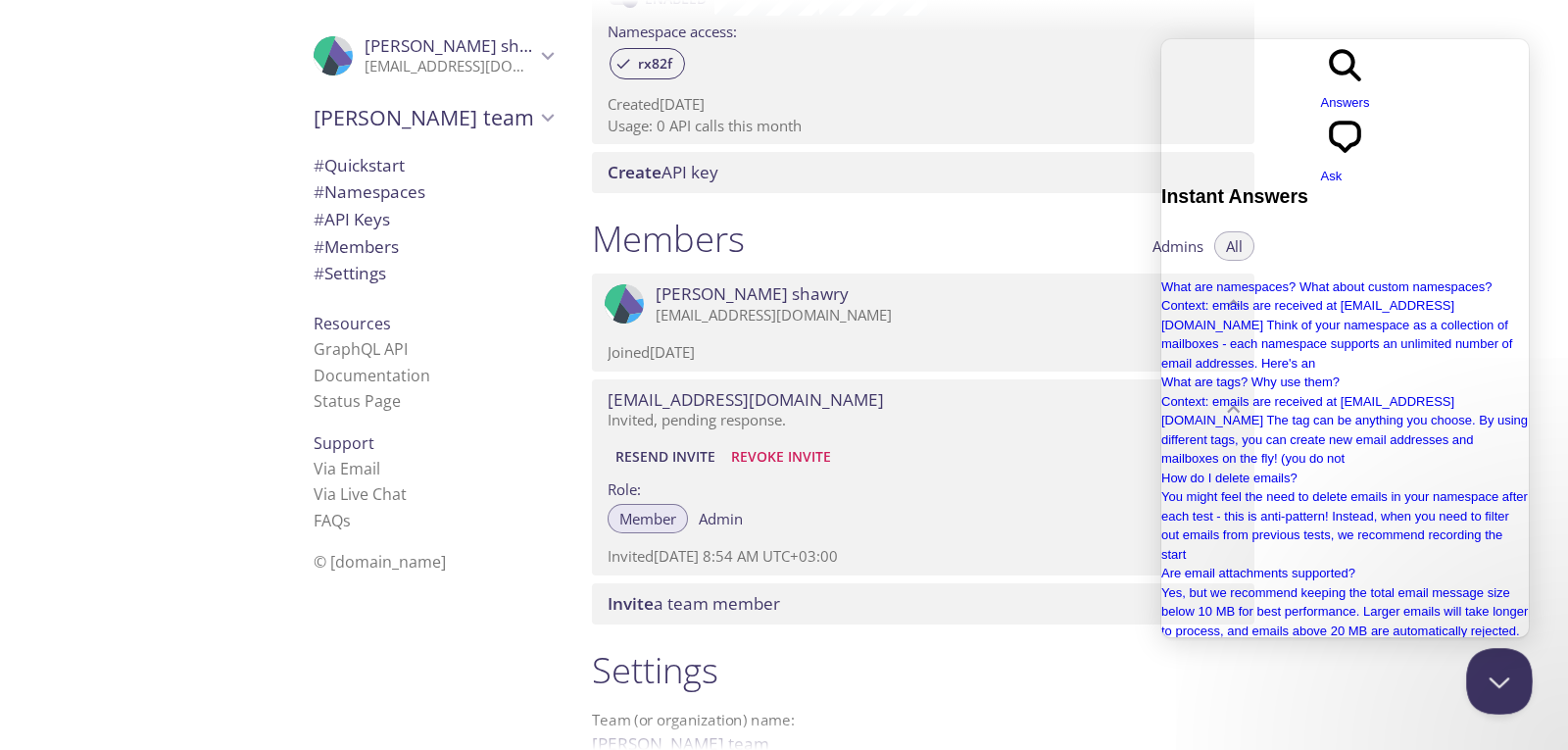
click at [1481, 683] on button "Close Beacon popover" at bounding box center [1495, 677] width 58 height 58
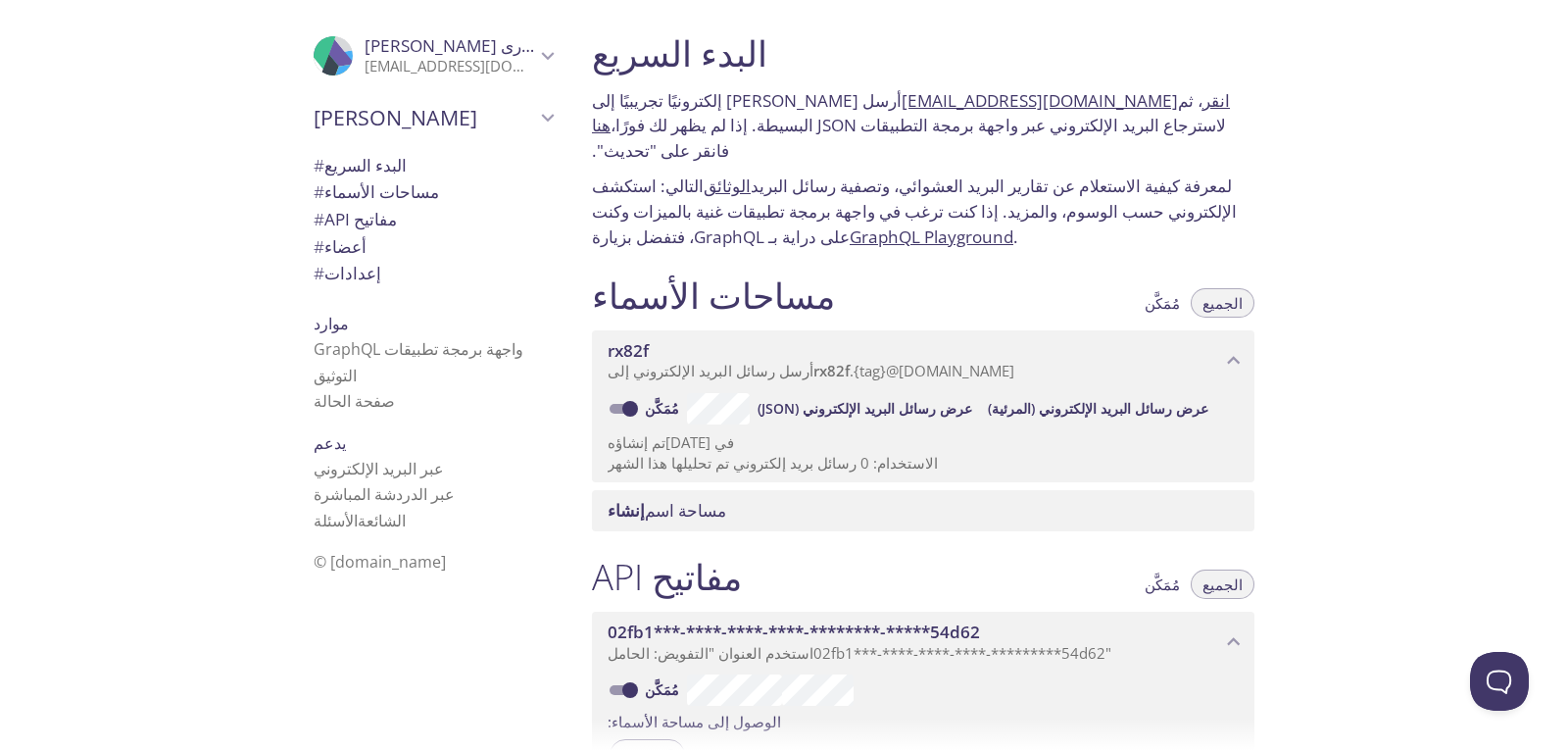
click at [633, 397] on input "مُمَكَّن" at bounding box center [629, 409] width 70 height 24
click at [608, 397] on input "عاجز" at bounding box center [613, 409] width 70 height 24
checkbox input "true"
click at [803, 500] on span "إنشاء مساحة اسم" at bounding box center [927, 511] width 639 height 22
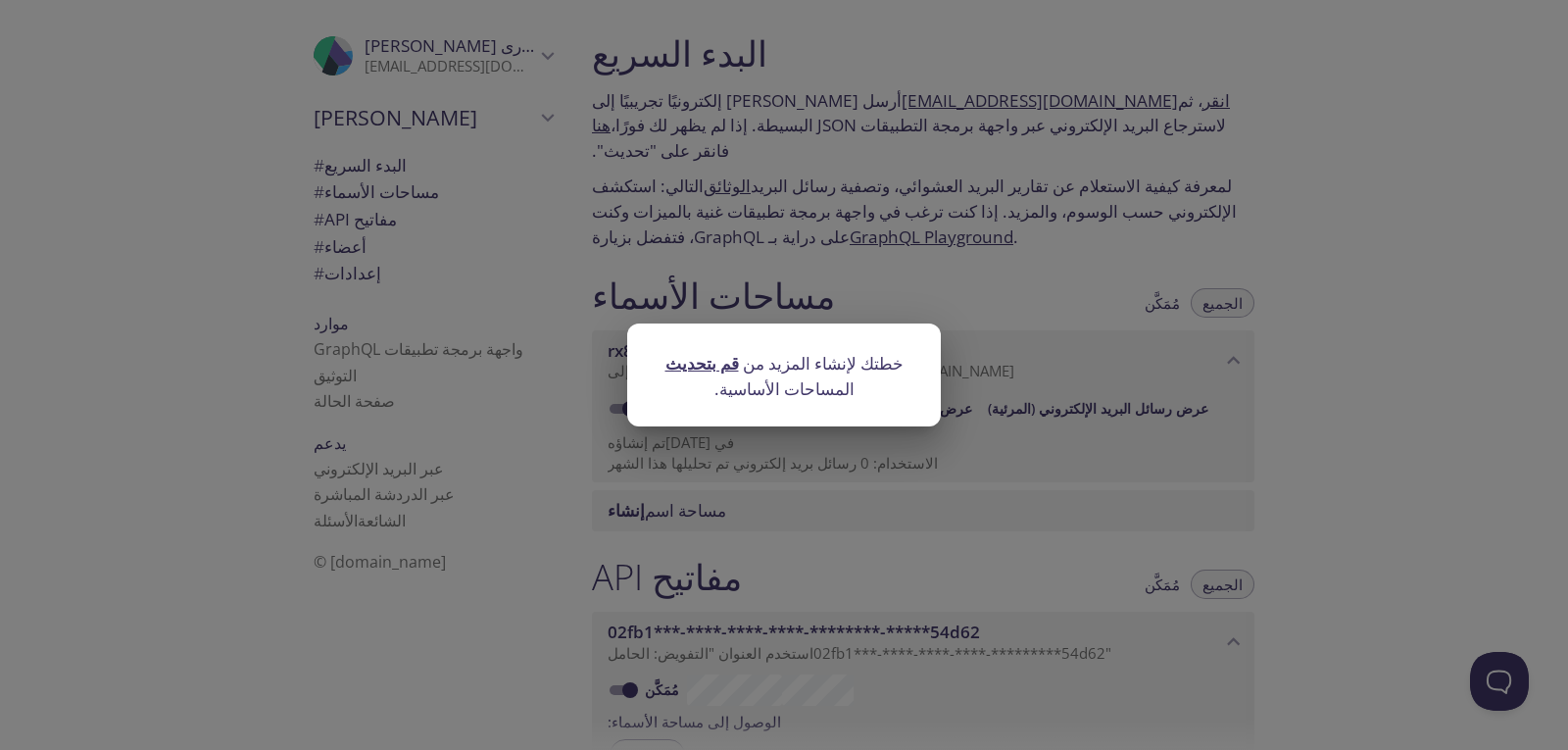
click at [848, 452] on div "قم بتحديث خطتك لإنشاء المزيد من المساحات الأساسية." at bounding box center [784, 375] width 1568 height 750
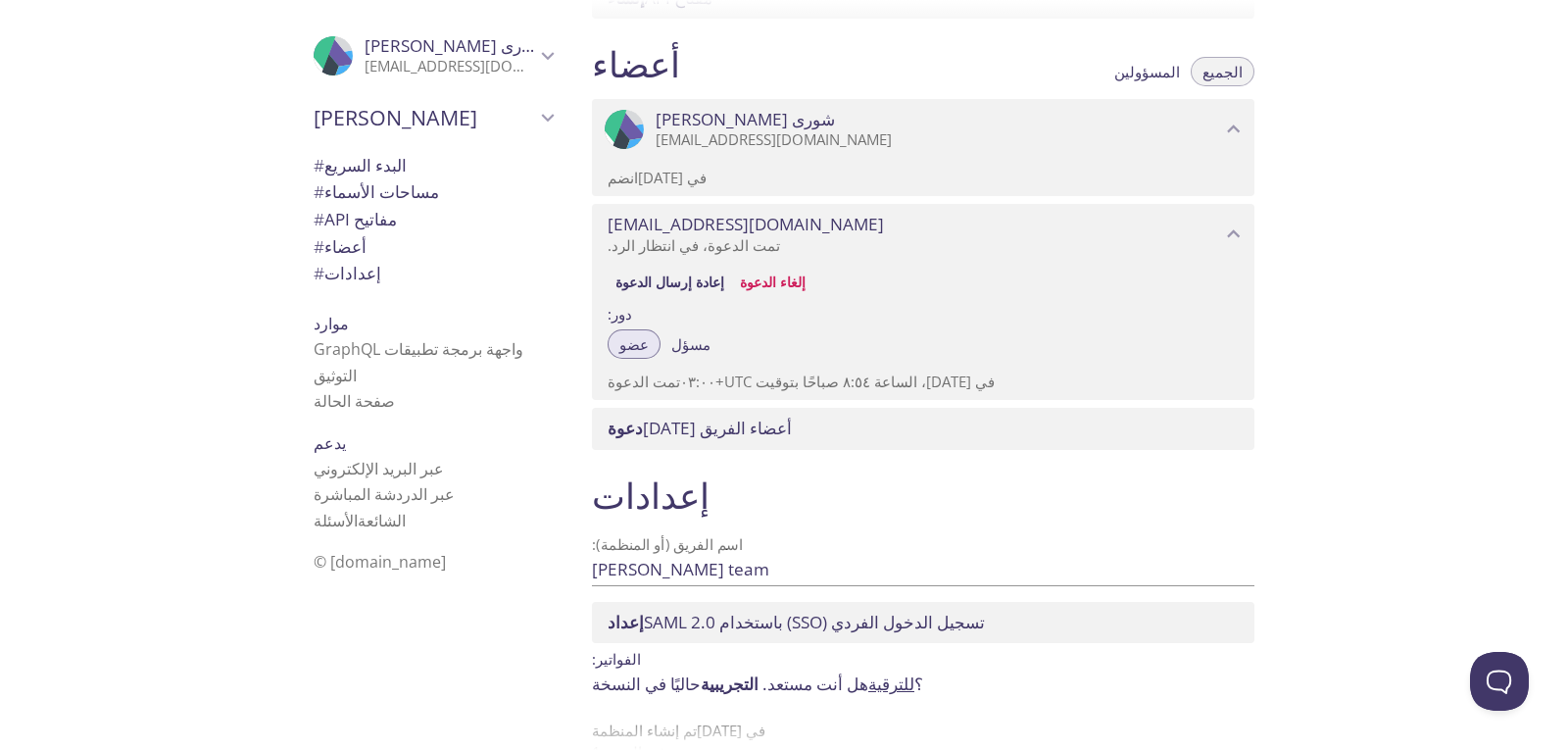
scroll to position [884, 0]
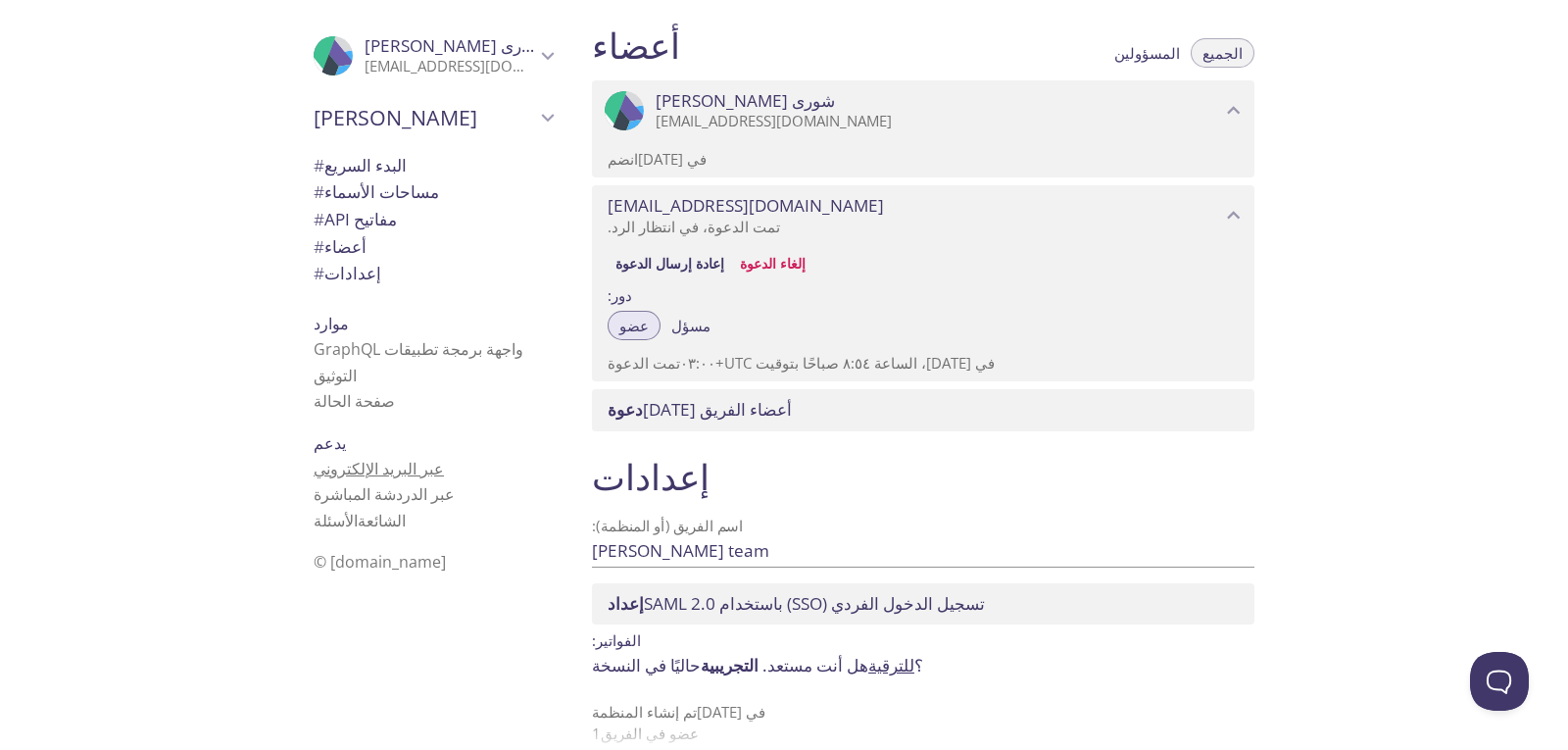
click at [385, 469] on font "عبر البريد الإلكتروني" at bounding box center [379, 469] width 131 height 22
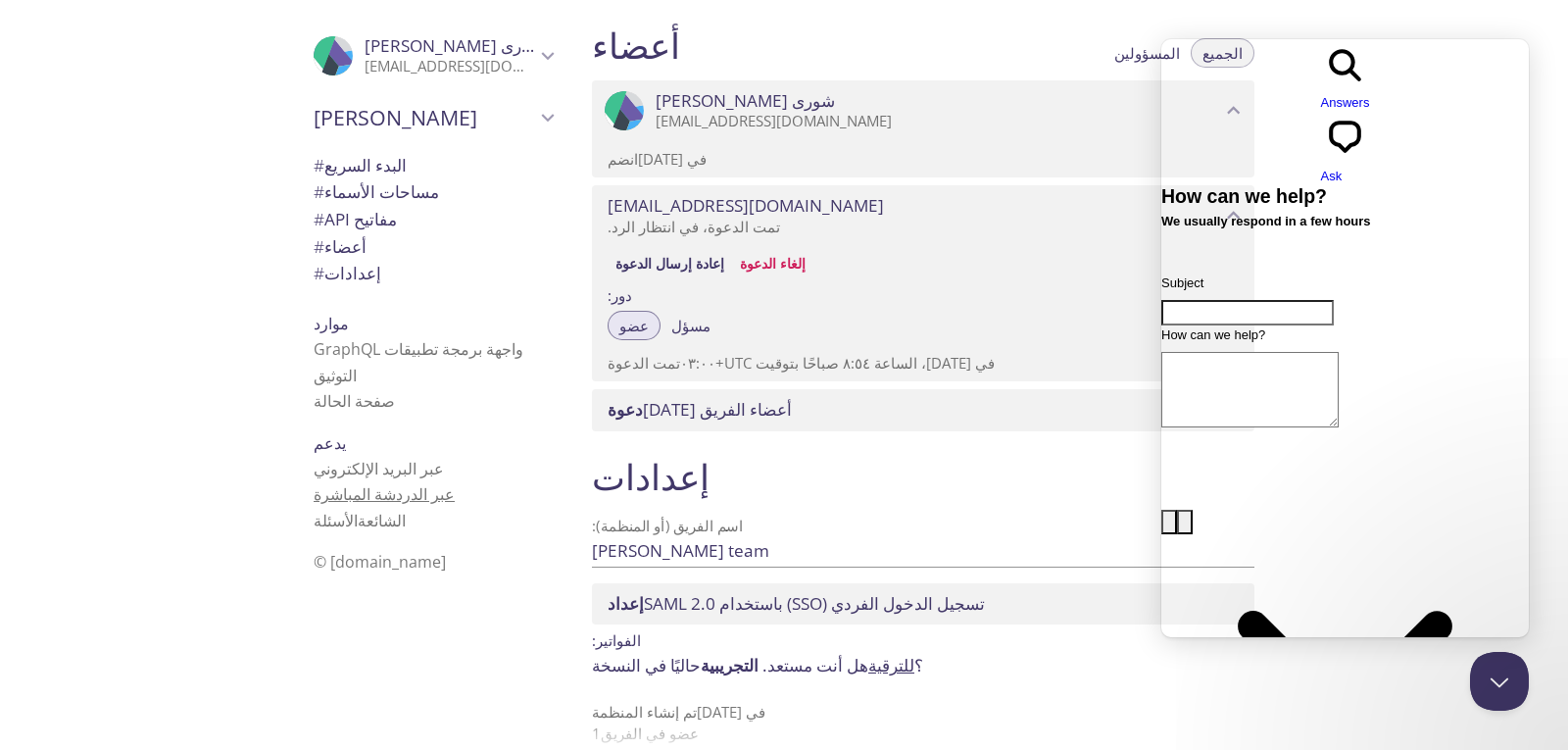
click at [376, 501] on font "عبر الدردشة المباشرة" at bounding box center [384, 494] width 141 height 22
click at [339, 257] on span "# أعضاء" at bounding box center [433, 247] width 239 height 26
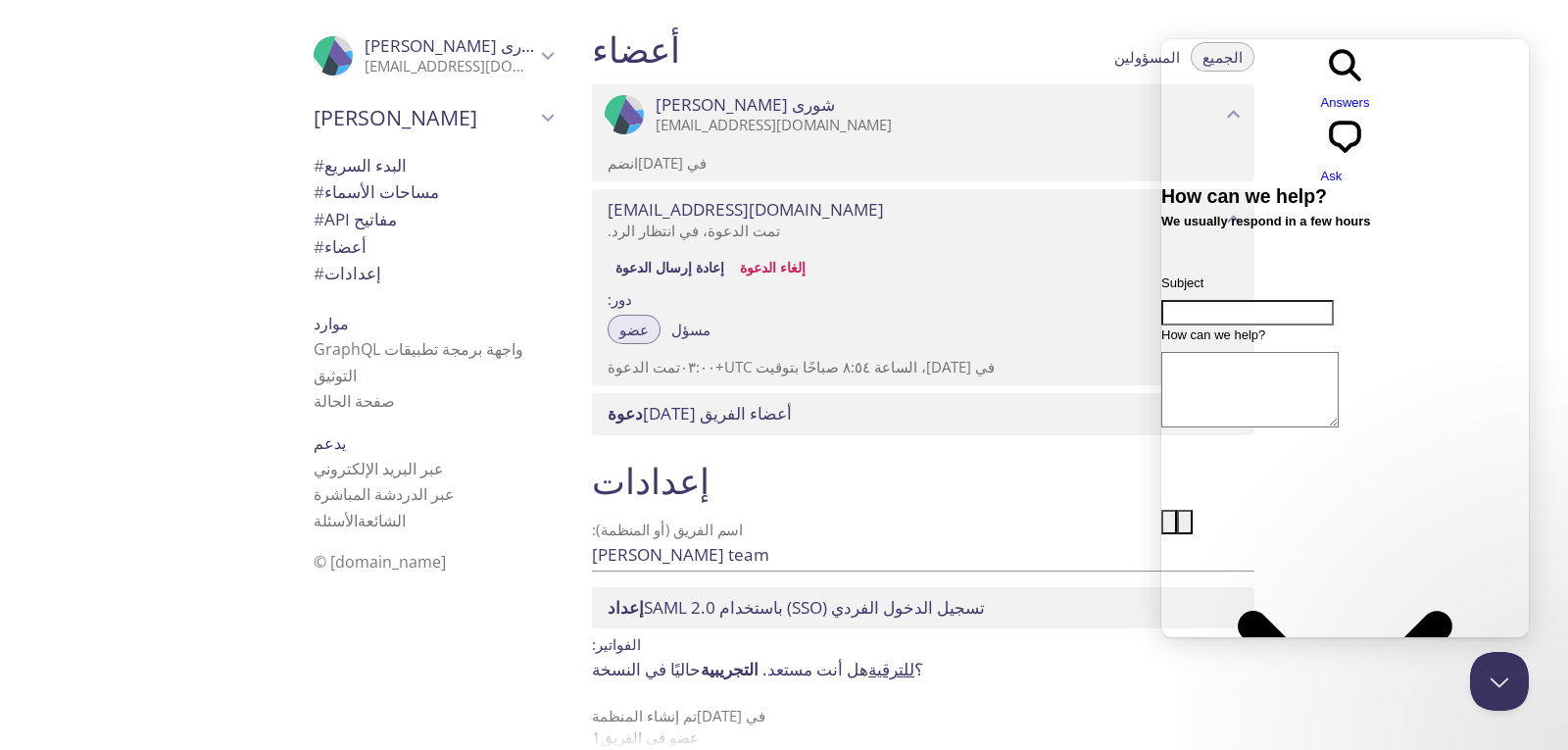
click at [339, 257] on span "# أعضاء" at bounding box center [433, 247] width 239 height 26
click at [360, 173] on font "البدء السريع" at bounding box center [365, 165] width 82 height 23
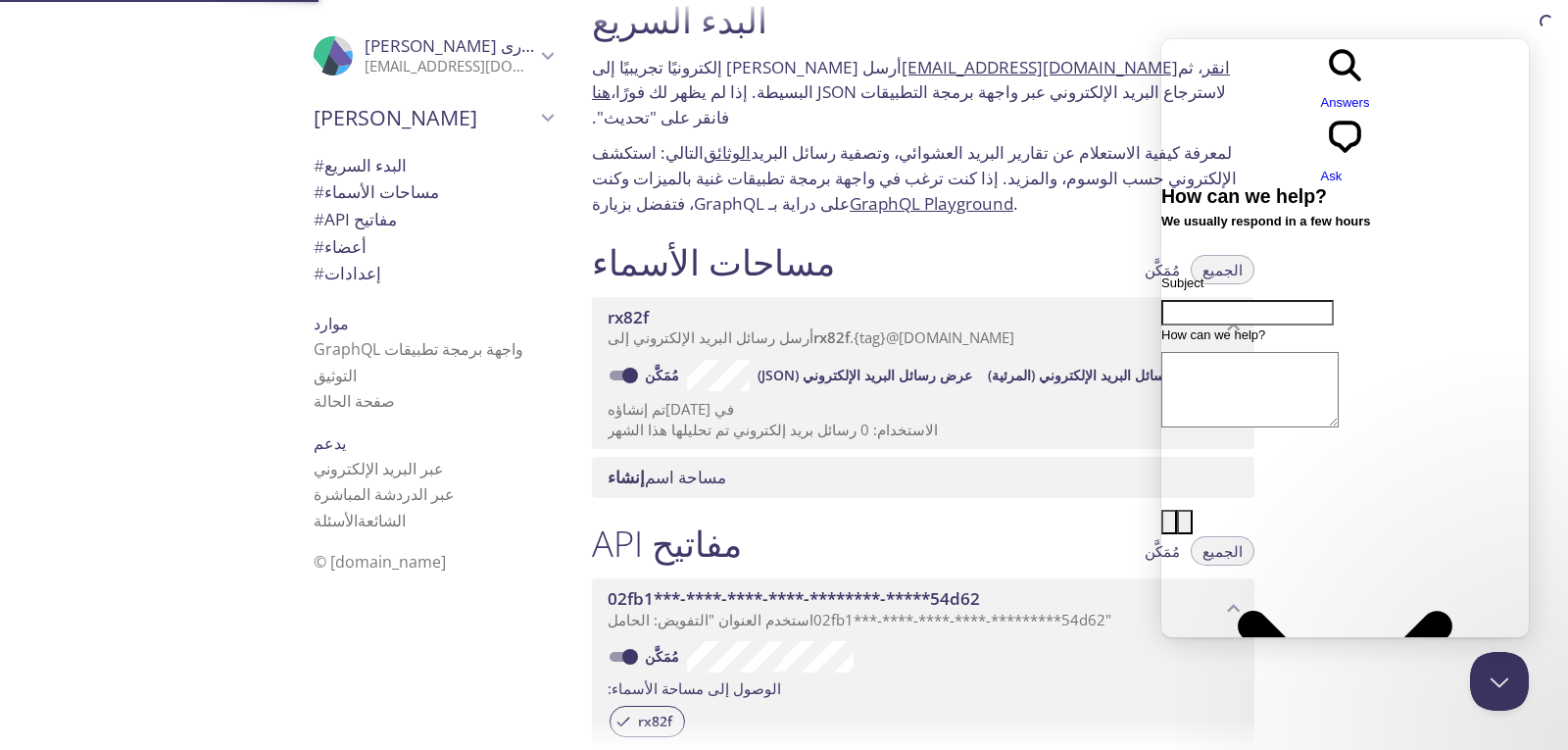
scroll to position [32, 0]
click at [751, 74] on font "أرسل [PERSON_NAME] إلكترونيًا تجريبيًا إلى" at bounding box center [746, 68] width 310 height 23
click at [1495, 690] on button "Close Beacon popover" at bounding box center [1495, 677] width 58 height 58
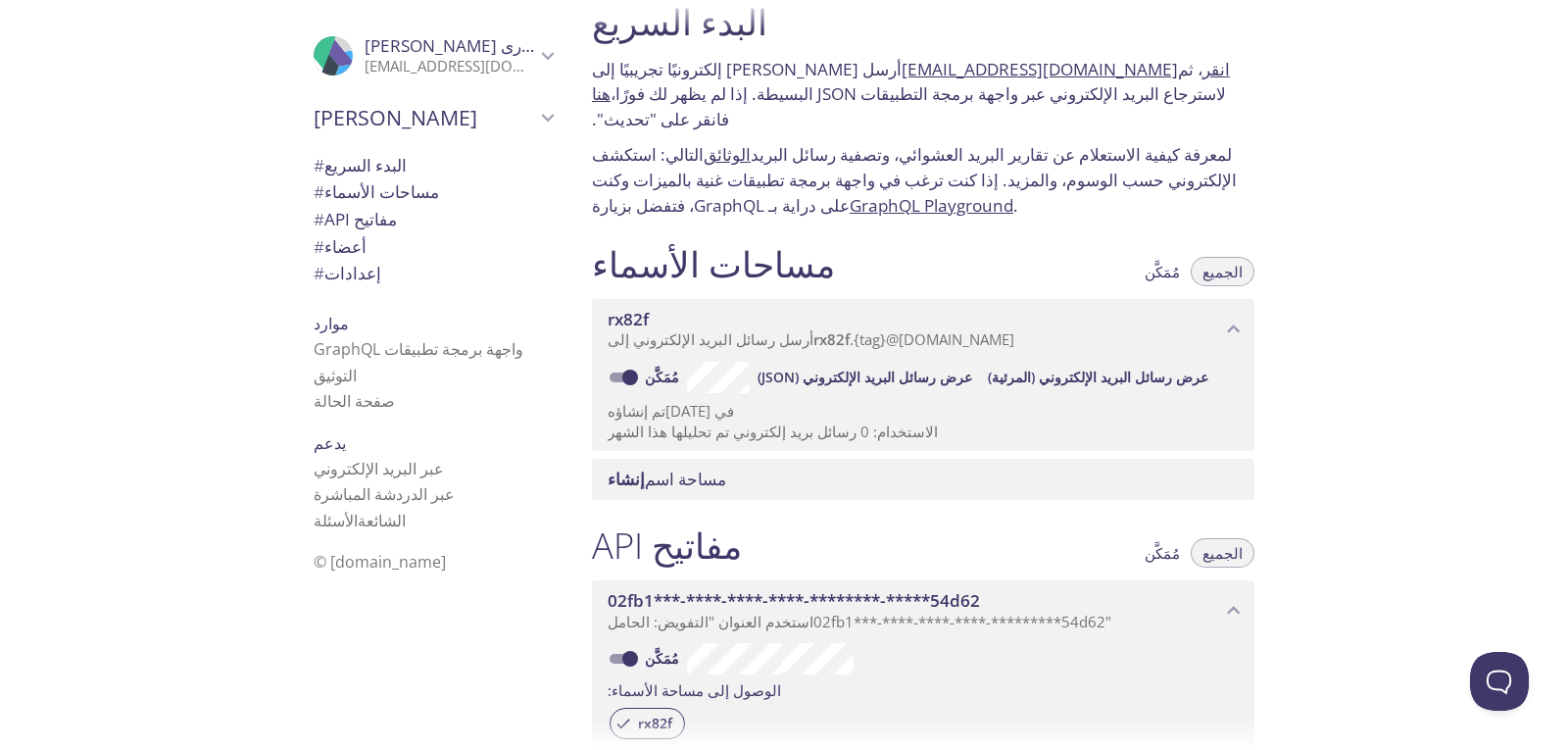
scroll to position [0, 0]
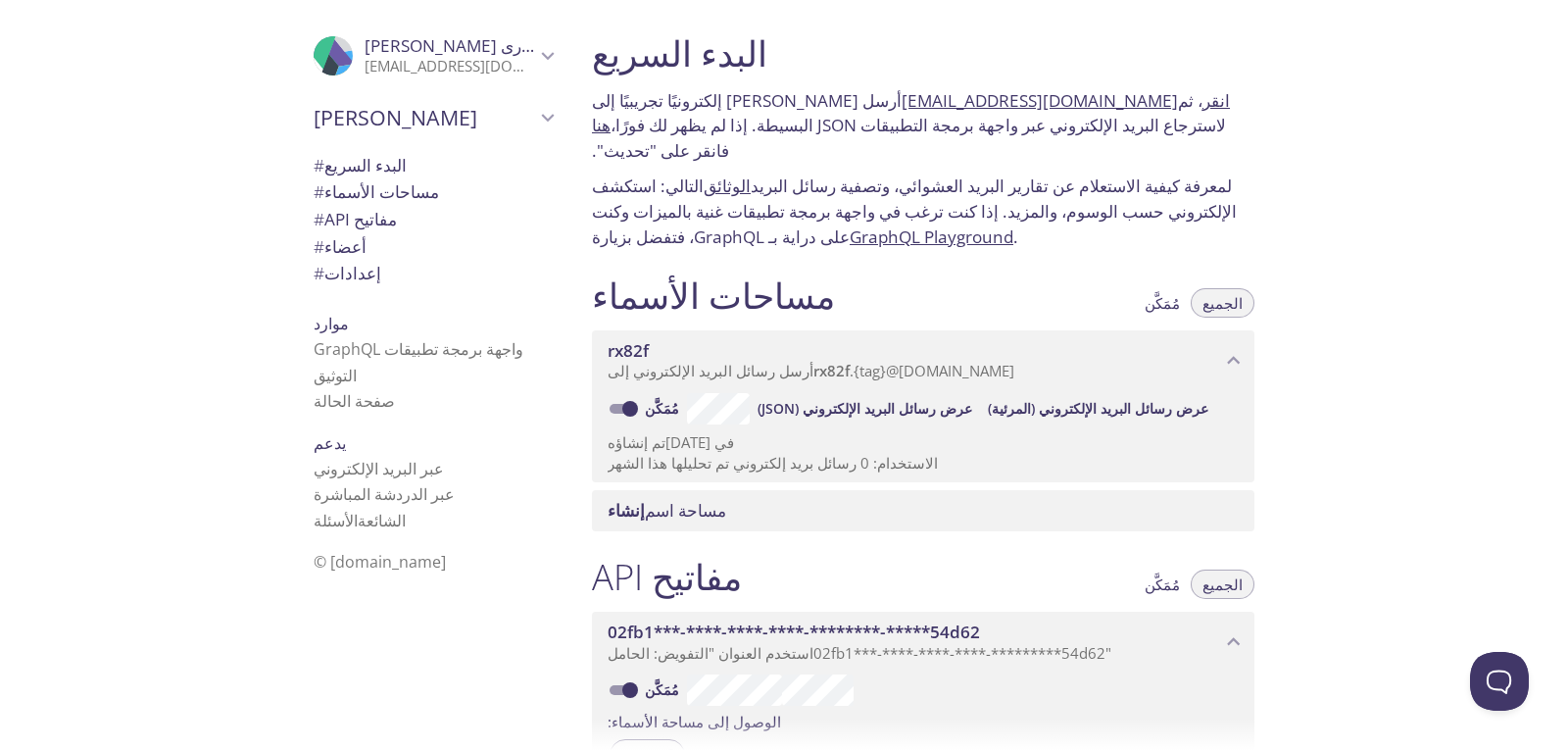
click at [947, 113] on p "أرسل [PERSON_NAME] إلكترونيًا تجريبيًا إلى [EMAIL_ADDRESS][DOMAIN_NAME] ، ثم ان…" at bounding box center [923, 126] width 663 height 75
click at [945, 107] on font "[EMAIL_ADDRESS][DOMAIN_NAME]" at bounding box center [1039, 100] width 276 height 23
click at [1382, 275] on div "البدء السريع أرسل بريدًا إلكترونيًا تجريبيًا إلى [EMAIL_ADDRESS][DOMAIN_NAME] ،…" at bounding box center [1071, 375] width 991 height 750
click at [1088, 102] on font "انقر هنا" at bounding box center [910, 113] width 638 height 48
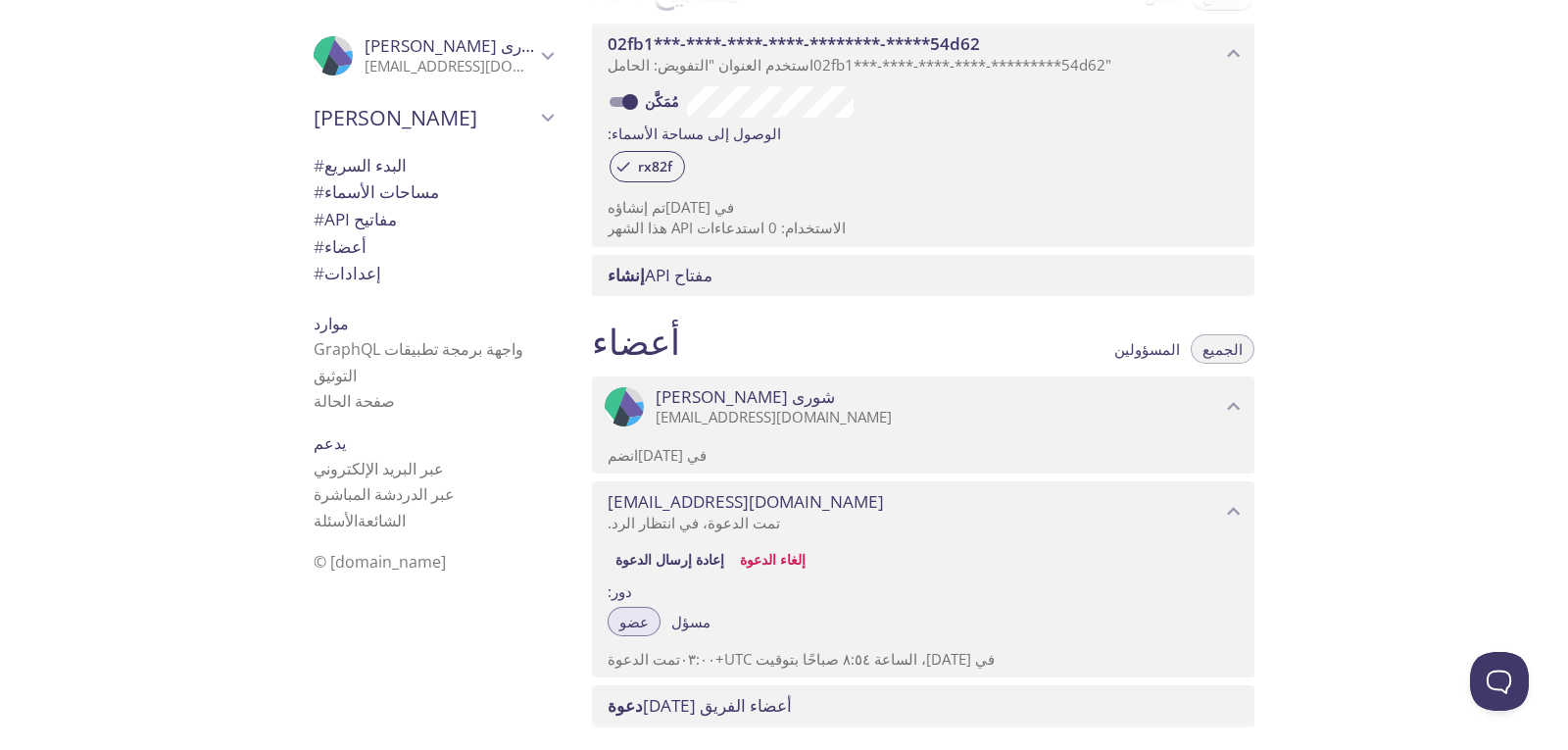
scroll to position [590, 0]
click at [652, 692] on font "[DATE] أعضاء الفريق" at bounding box center [717, 703] width 149 height 23
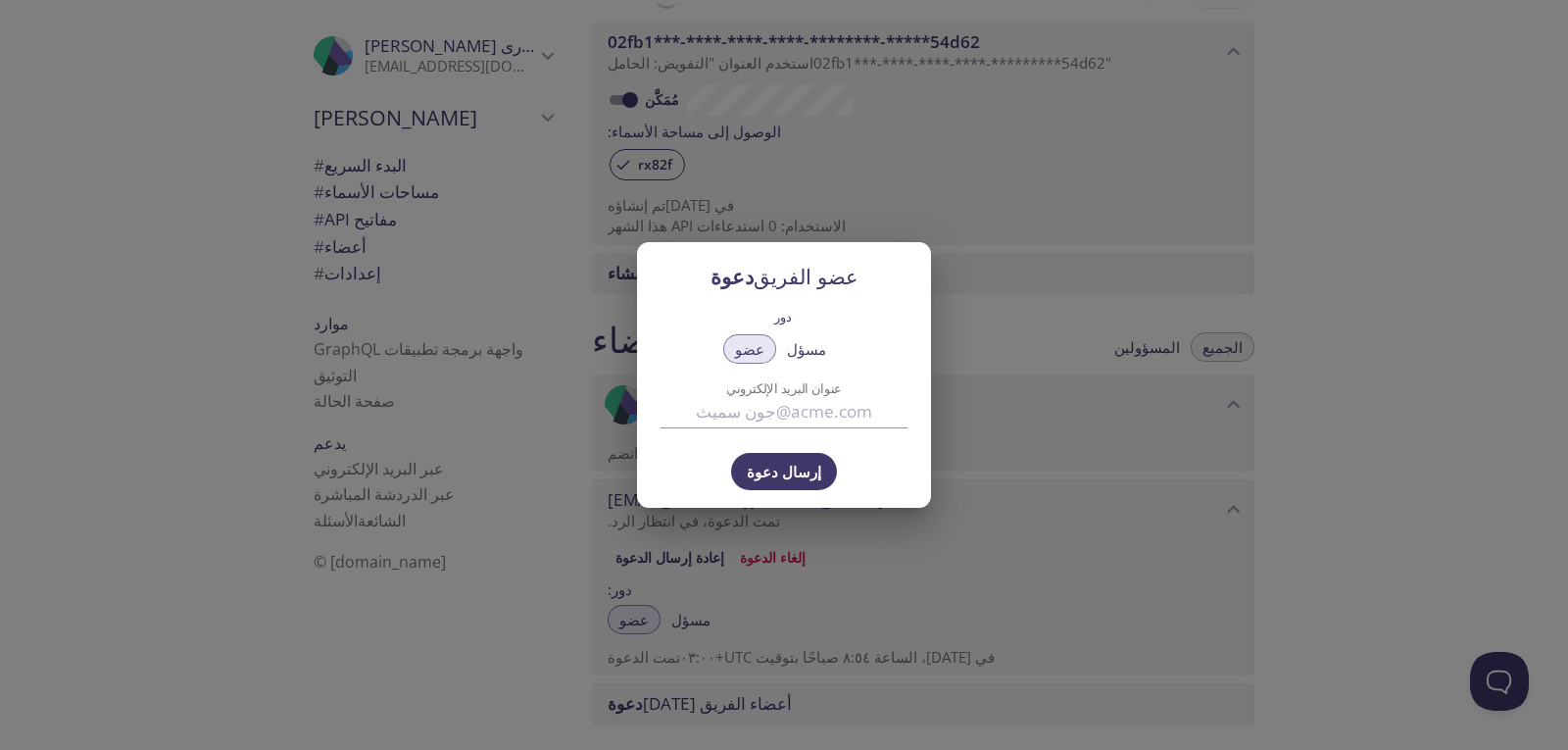
click at [801, 337] on button "مسؤل" at bounding box center [805, 349] width 62 height 30
click at [746, 414] on input "عنوان البريد الإلكتروني" at bounding box center [784, 412] width 247 height 33
click at [689, 412] on input "[EMAIL_ADDRESS][DOMAIN_NAME]" at bounding box center [784, 412] width 247 height 33
drag, startPoint x: 692, startPoint y: 410, endPoint x: 677, endPoint y: 411, distance: 15.0
click at [677, 411] on input "[EMAIL_ADDRESS][DOMAIN_NAME]" at bounding box center [784, 412] width 247 height 33
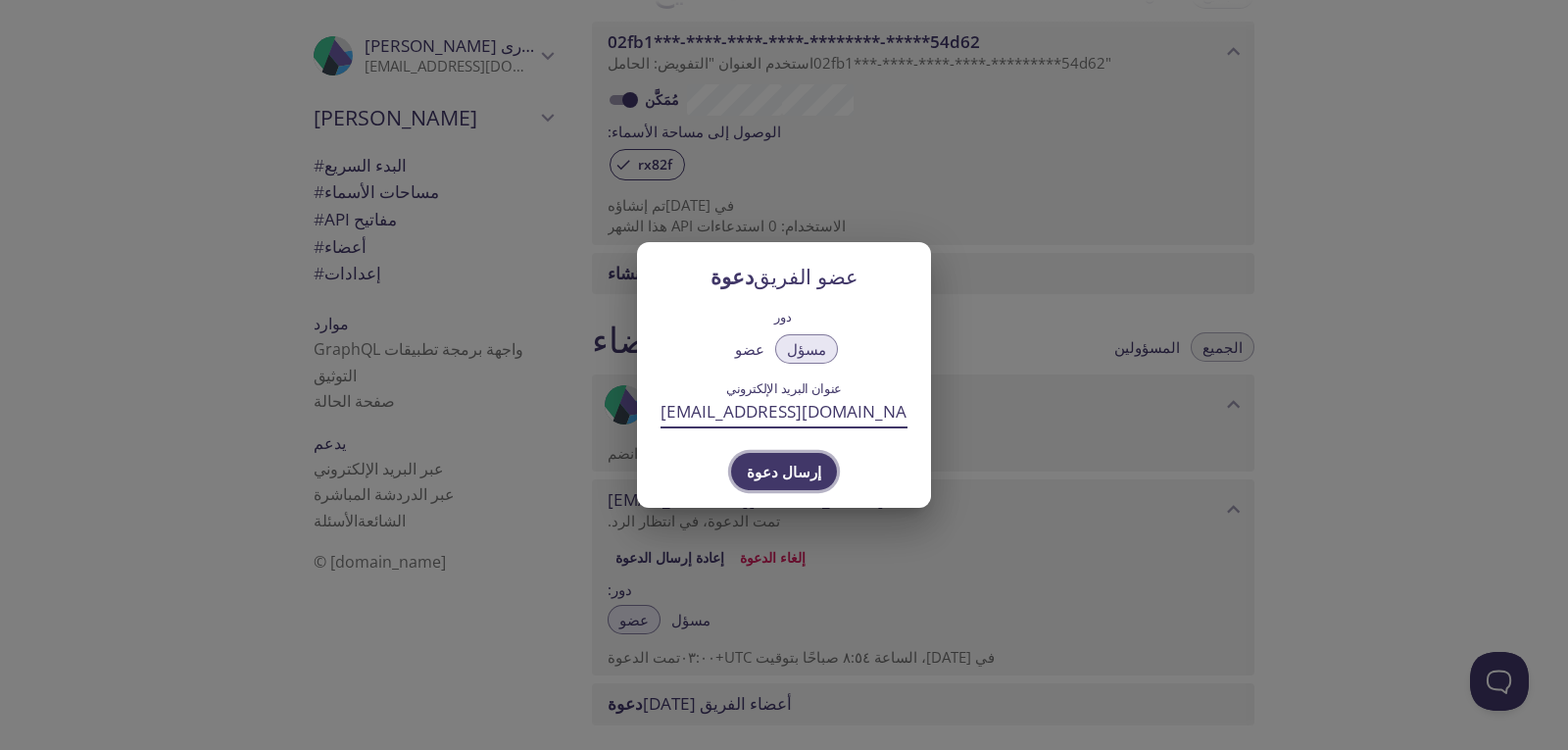
click at [803, 461] on font "إرسال دعوة" at bounding box center [784, 472] width 74 height 26
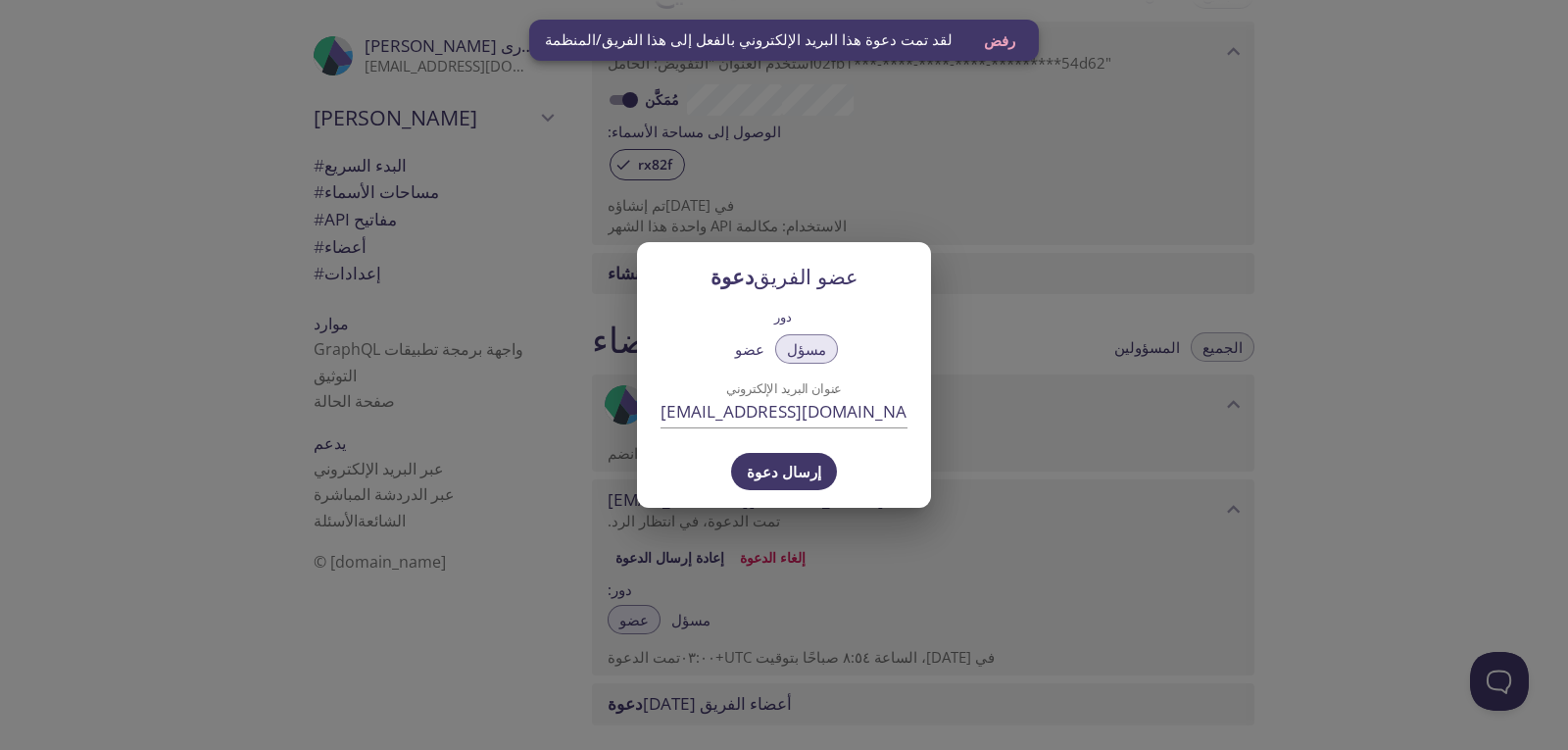
click at [687, 405] on input "[EMAIL_ADDRESS][DOMAIN_NAME]" at bounding box center [784, 412] width 247 height 33
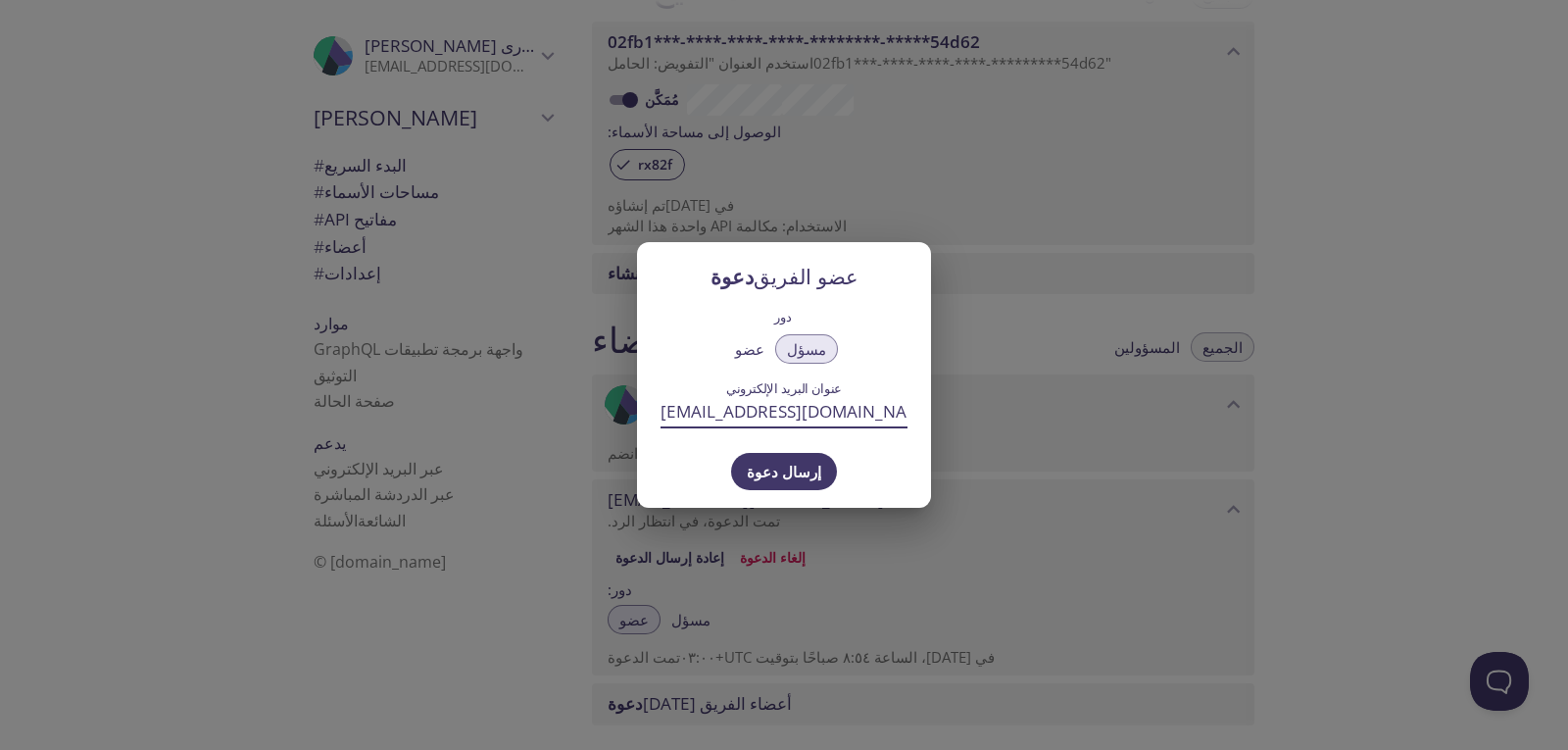
type input "[EMAIL_ADDRESS][DOMAIN_NAME]"
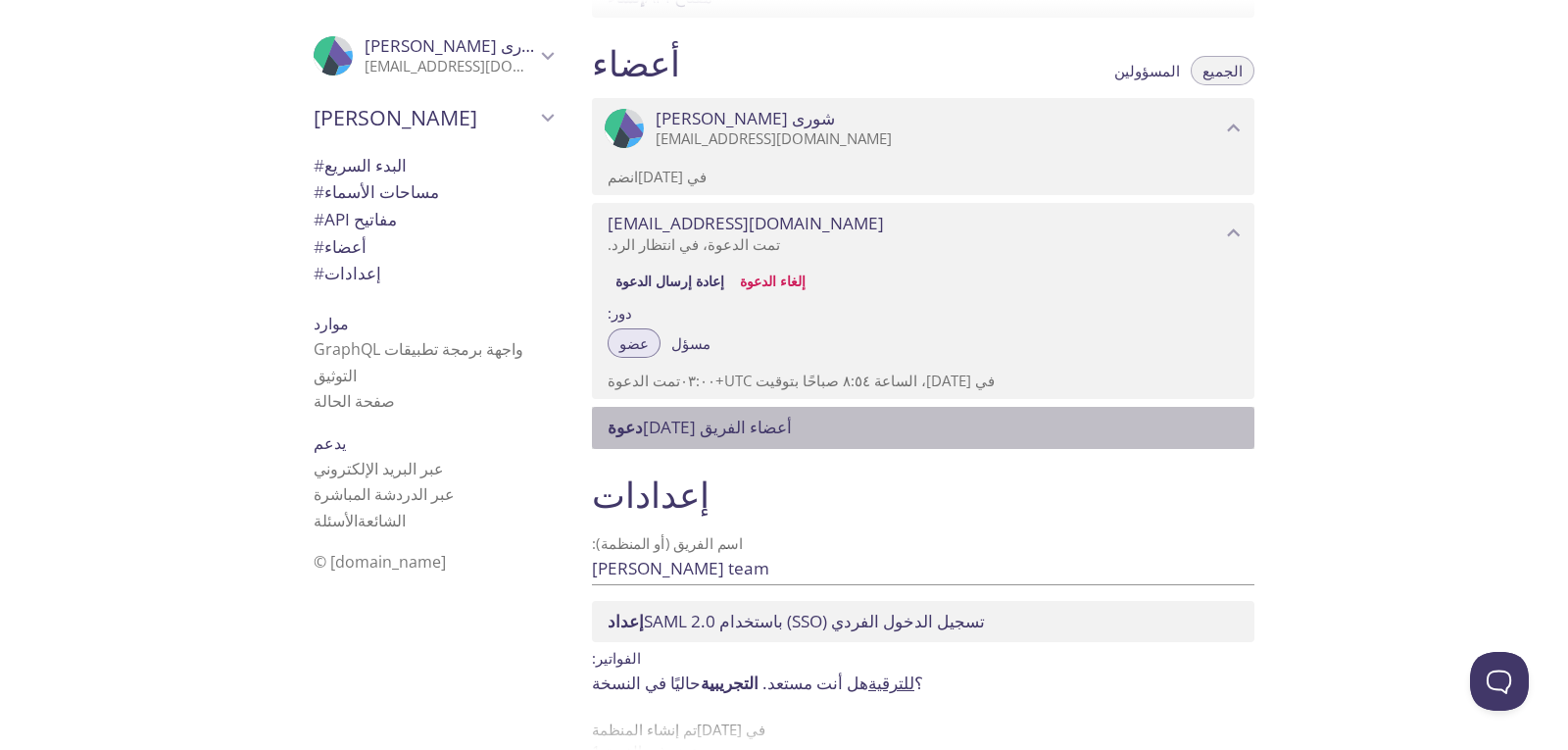
scroll to position [786, 0]
